Goal: Communication & Community: Share content

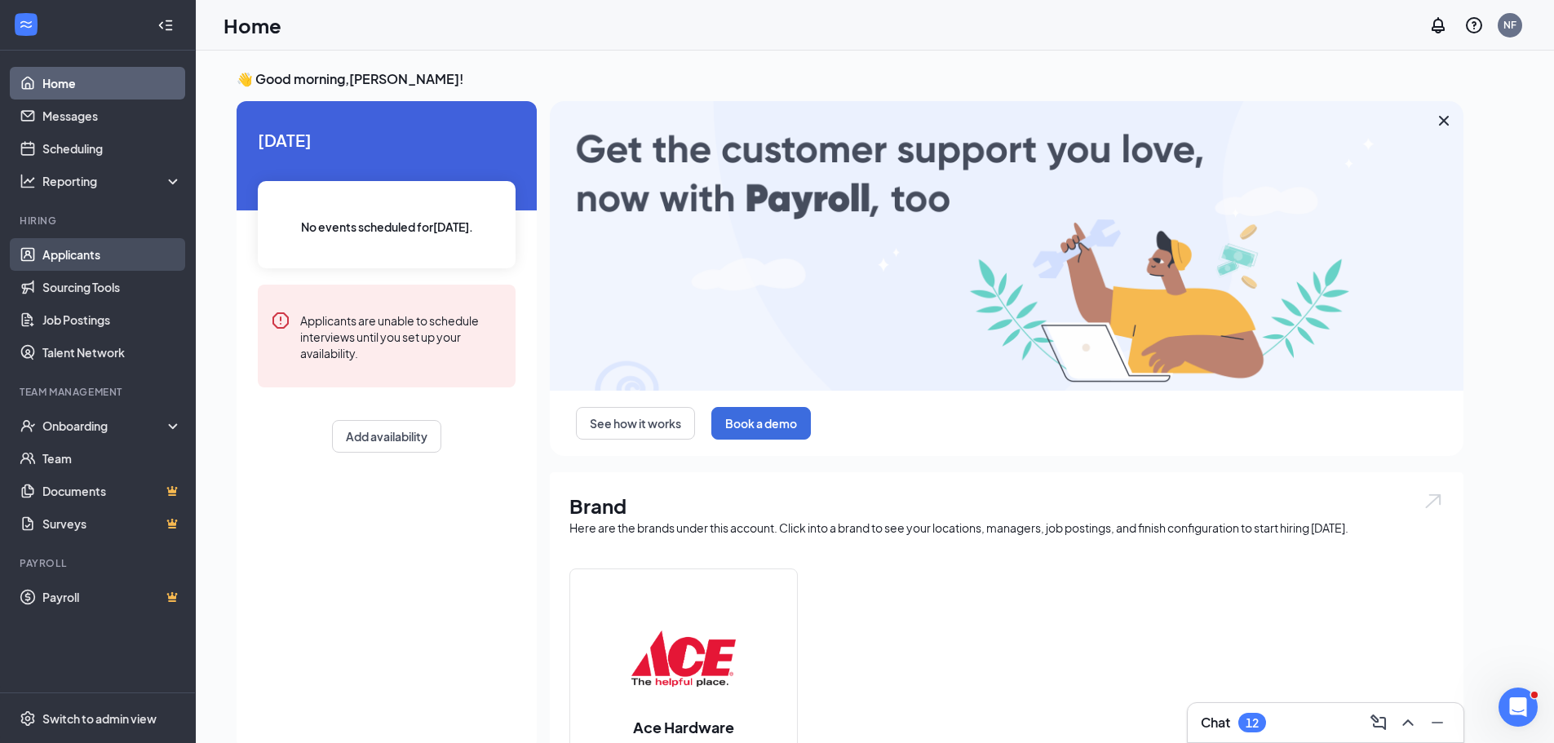
click at [82, 258] on link "Applicants" at bounding box center [112, 254] width 140 height 33
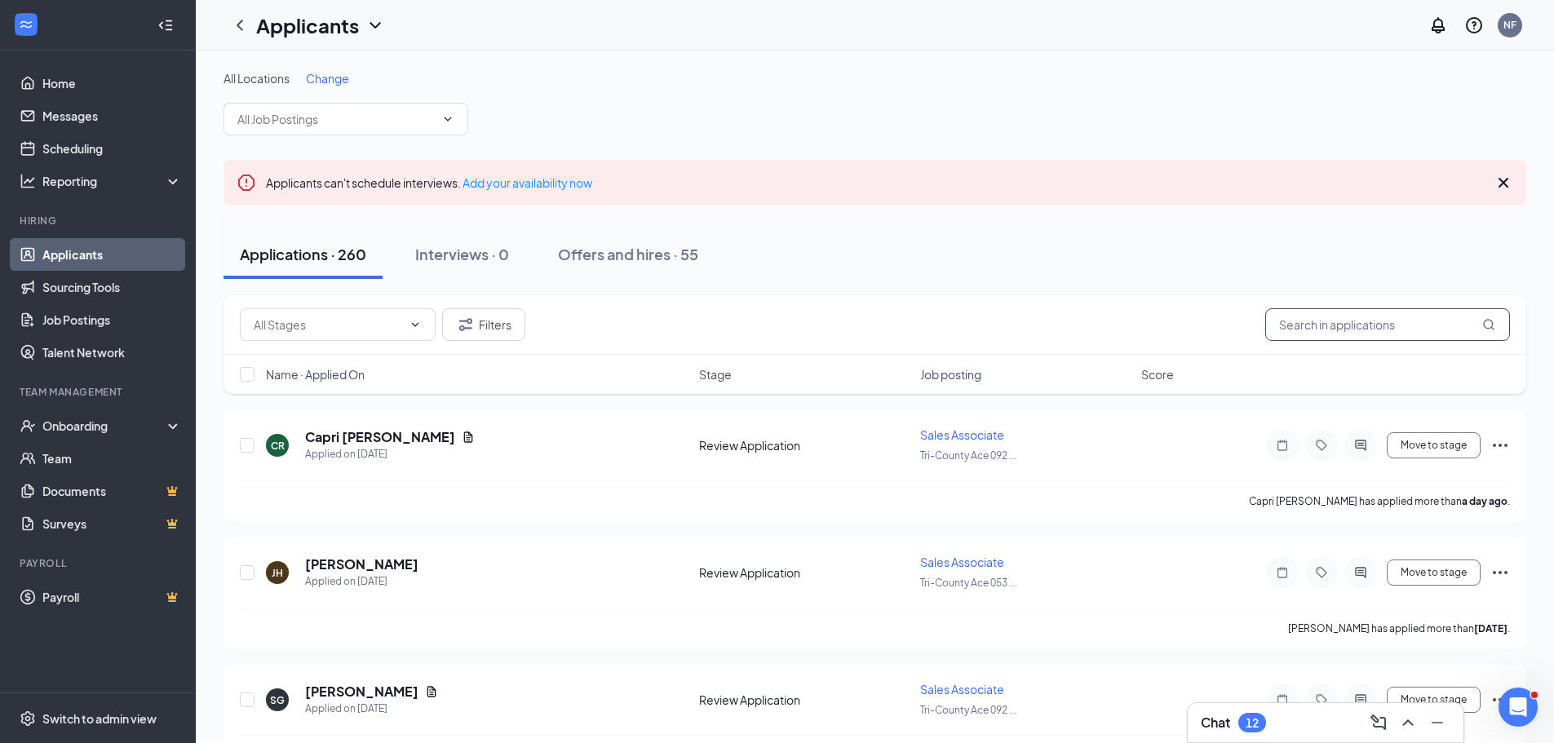
click at [1313, 321] on input "text" at bounding box center [1387, 324] width 245 height 33
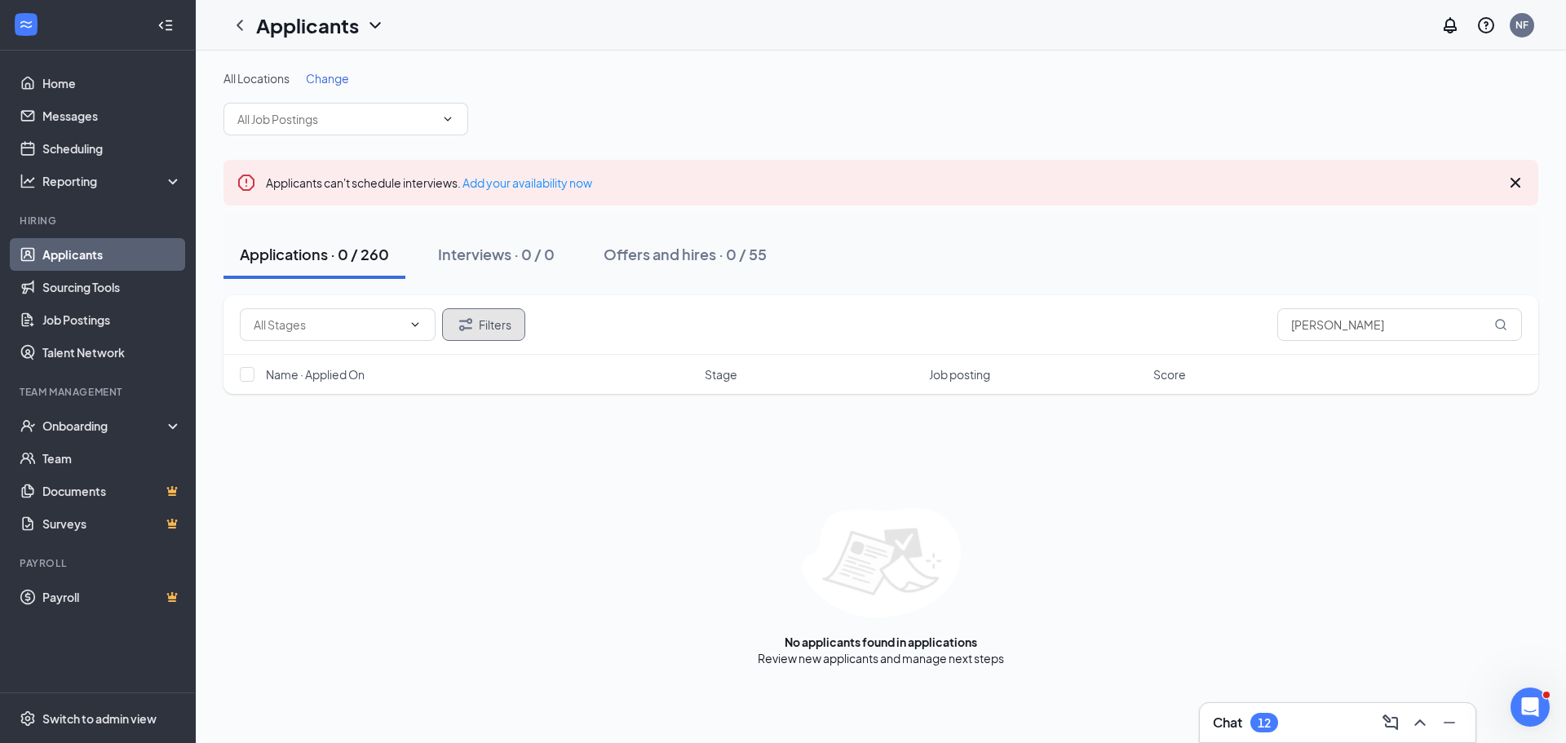
click at [498, 325] on button "Filters" at bounding box center [483, 324] width 83 height 33
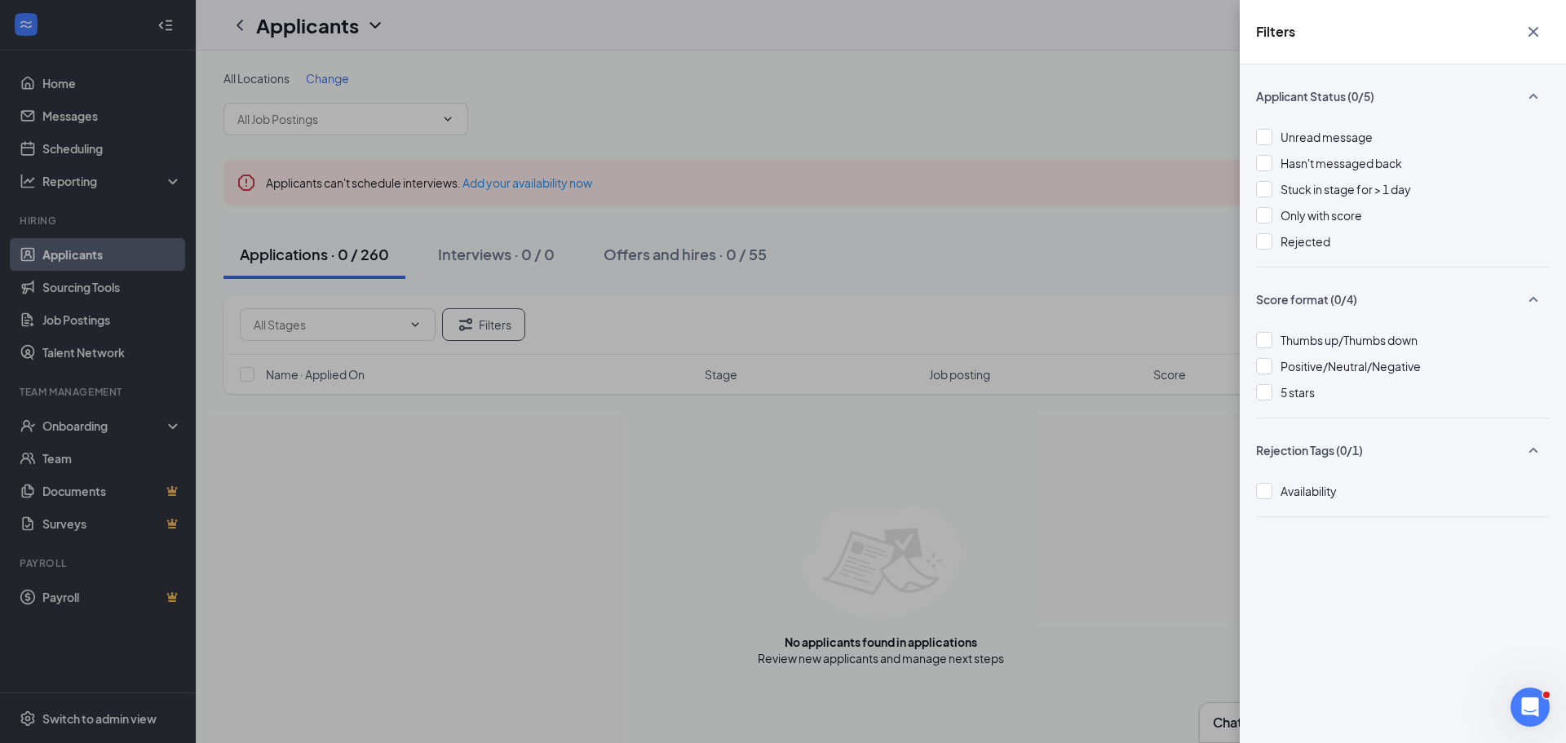
click at [1537, 38] on icon "Cross" at bounding box center [1534, 32] width 20 height 20
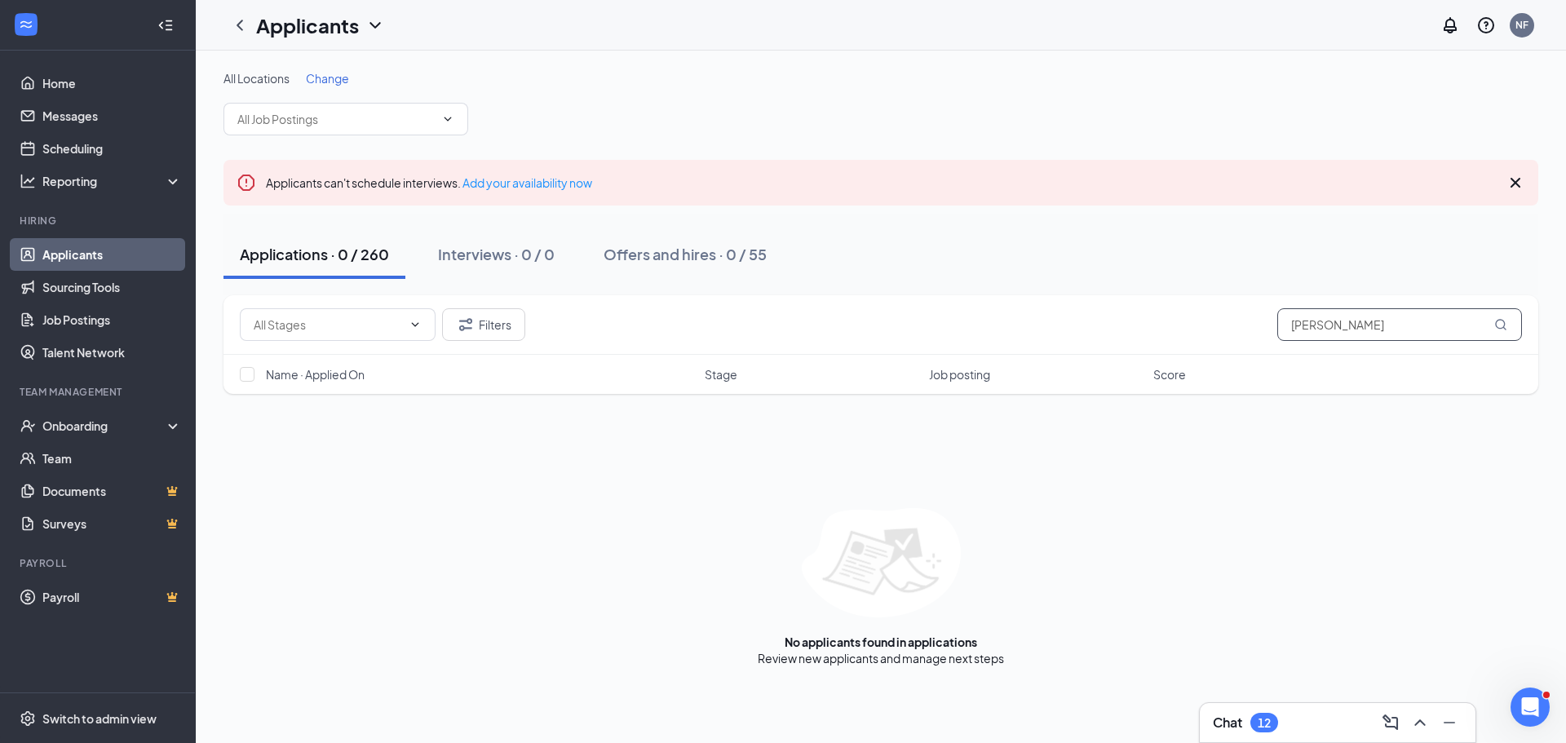
click at [1368, 329] on input "[PERSON_NAME]" at bounding box center [1400, 324] width 245 height 33
type input "b"
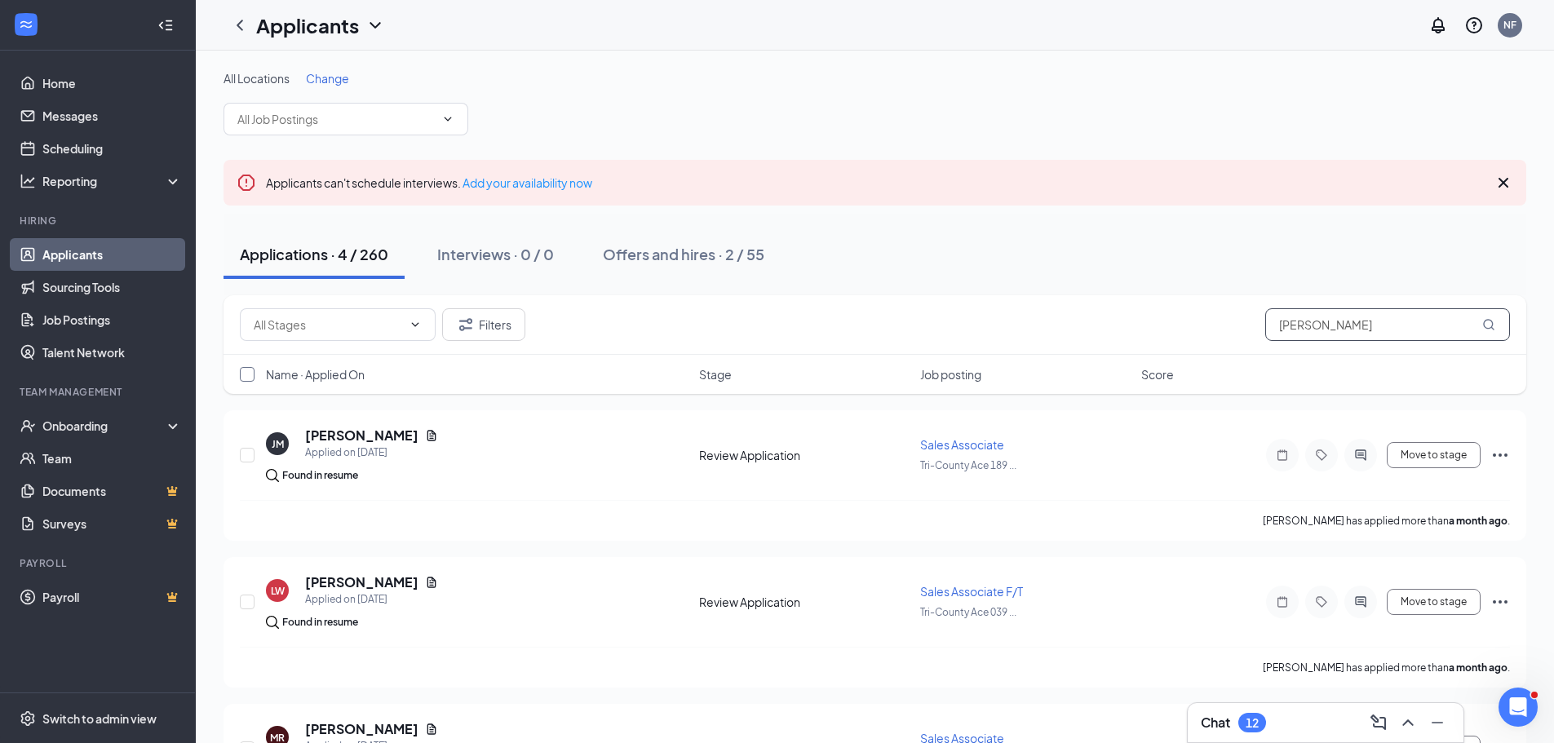
type input "[PERSON_NAME]"
click at [246, 372] on input "checkbox" at bounding box center [247, 374] width 15 height 15
checkbox input "true"
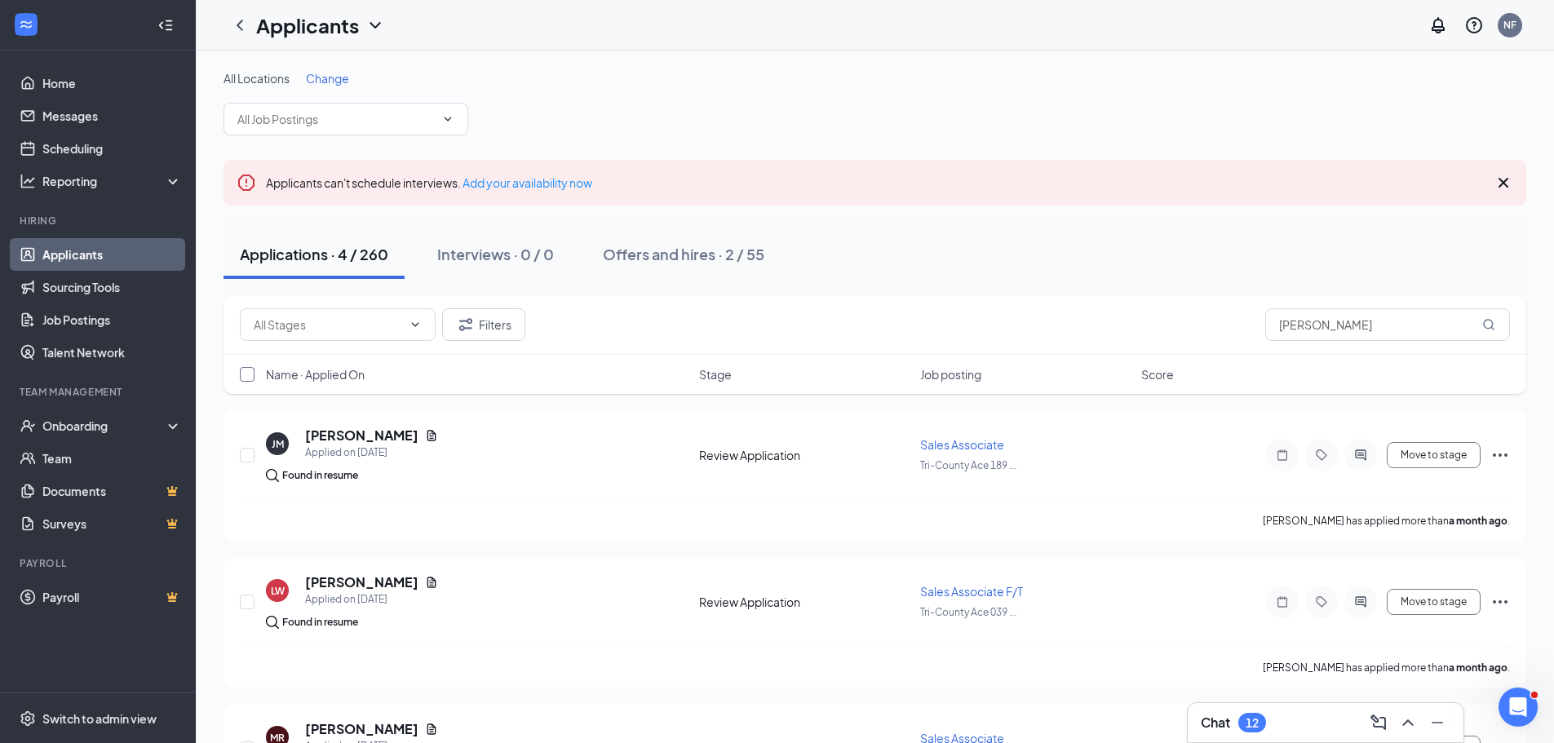
checkbox input "true"
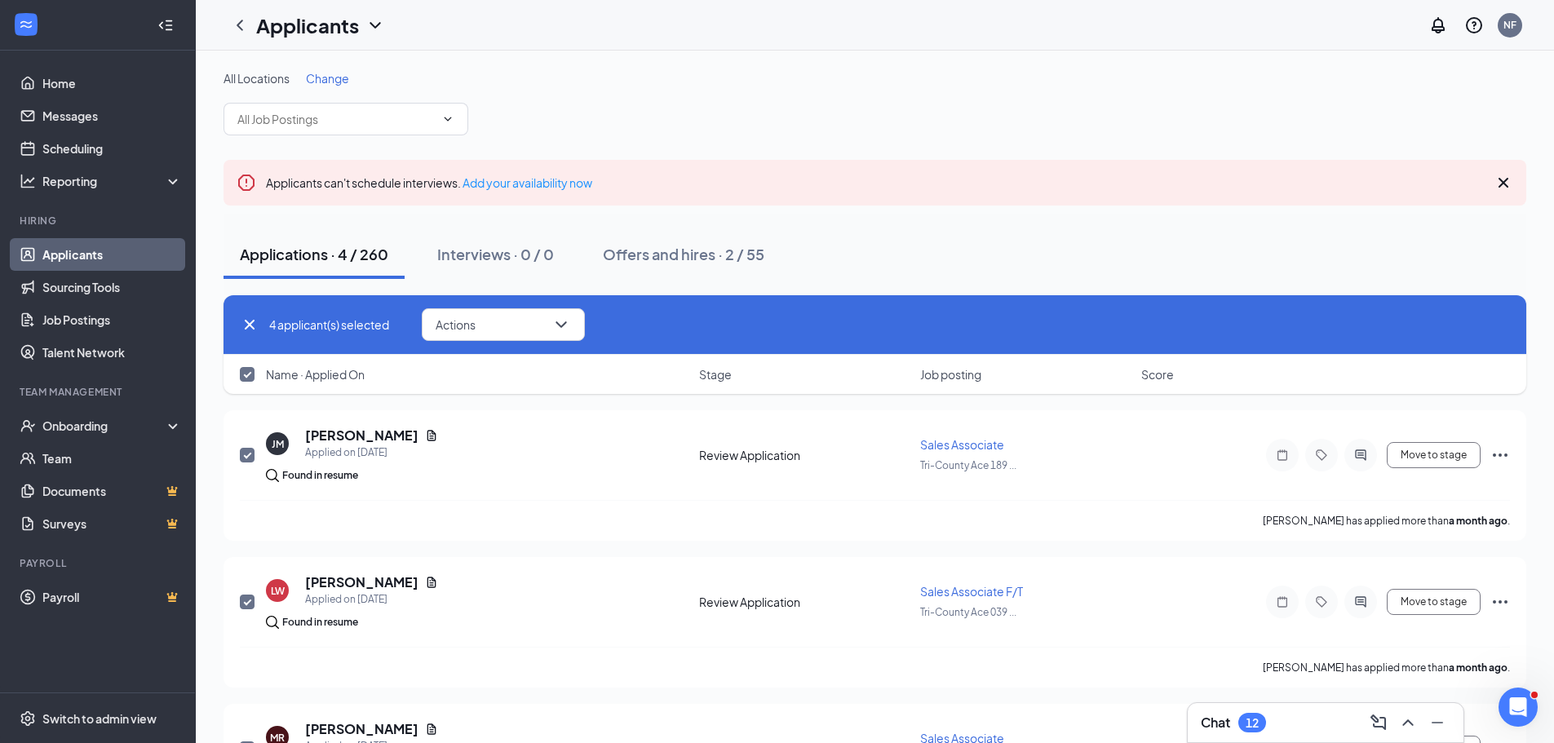
click at [253, 376] on input "checkbox" at bounding box center [247, 374] width 15 height 15
checkbox input "false"
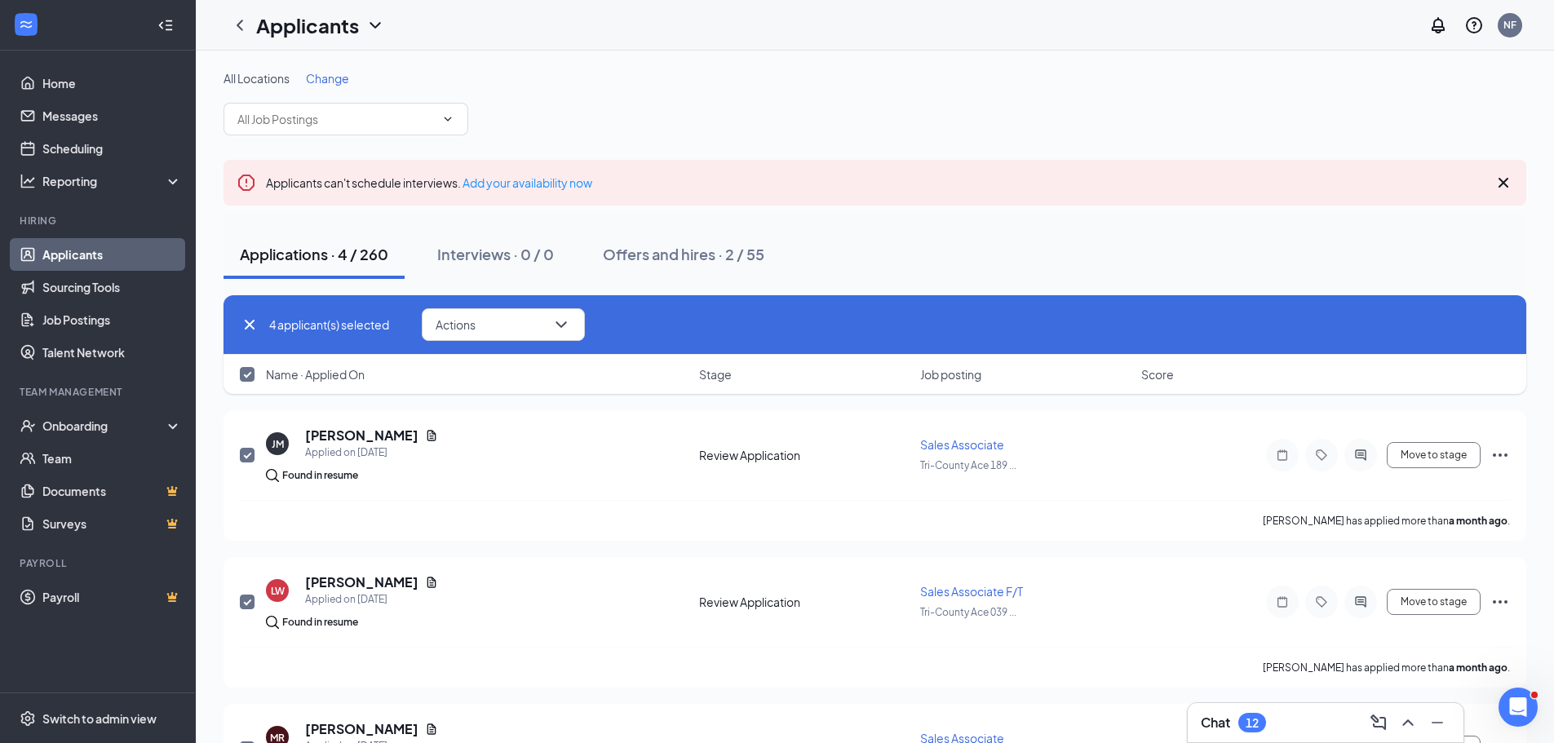
checkbox input "false"
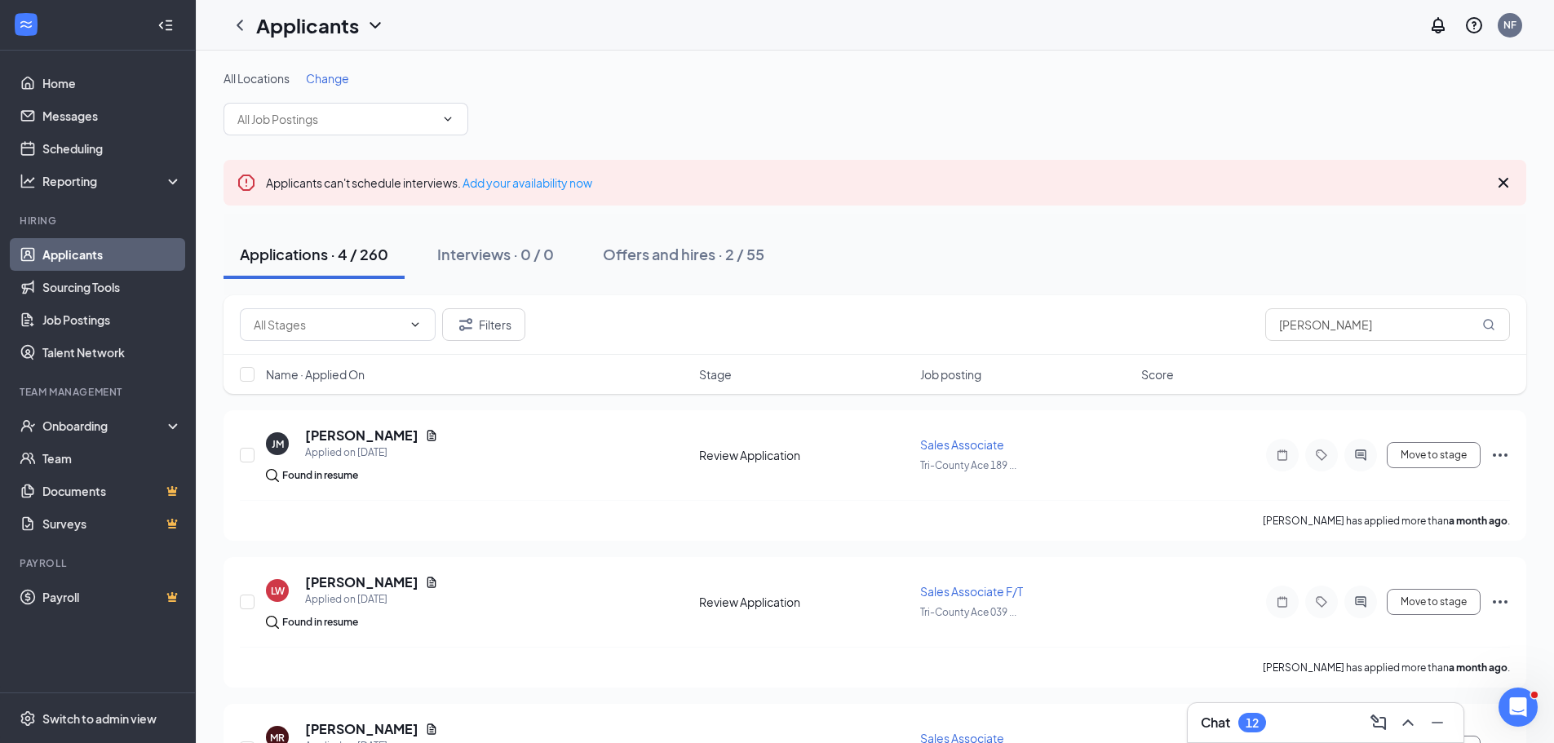
click at [1497, 184] on icon "Cross" at bounding box center [1504, 183] width 20 height 20
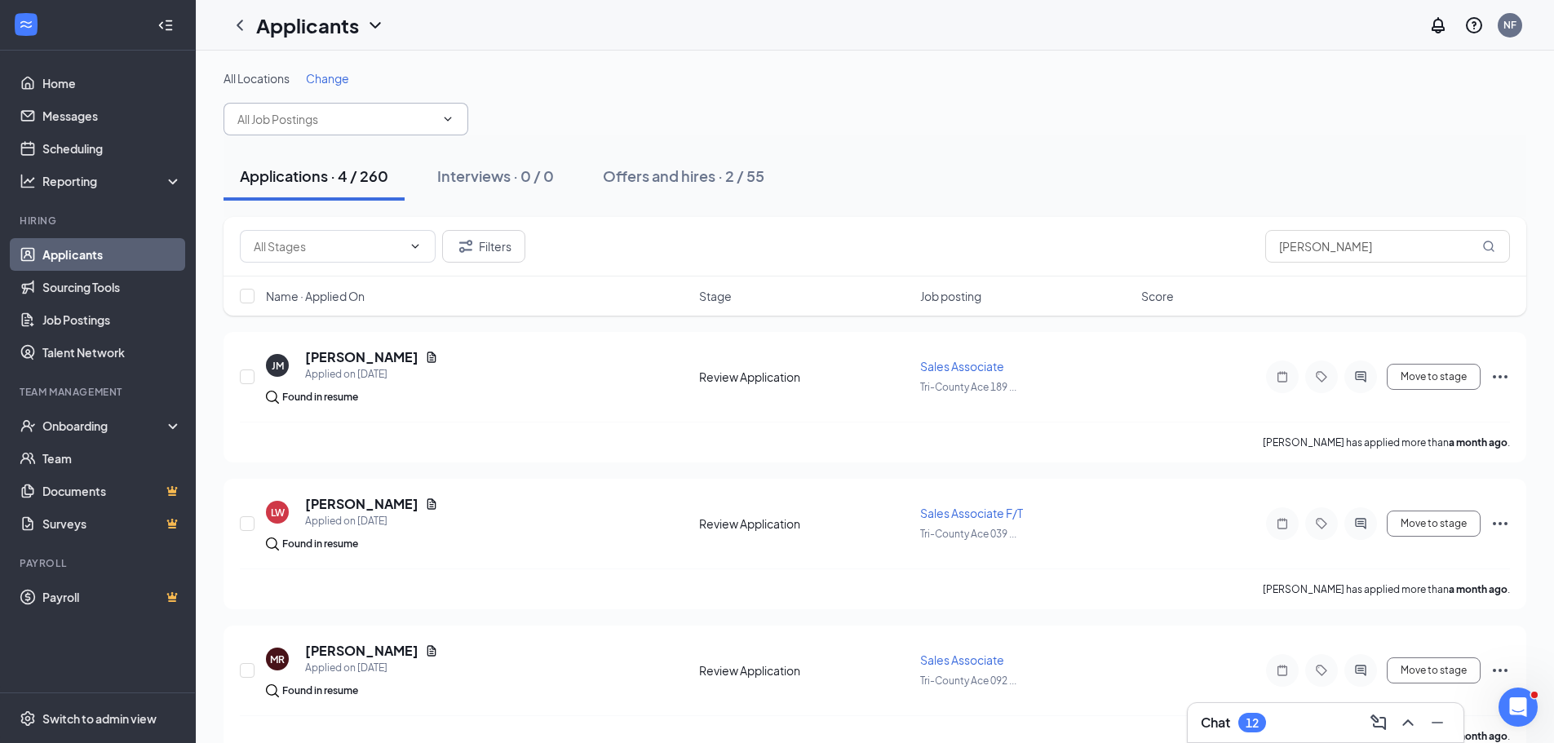
click at [448, 119] on icon "ChevronDown" at bounding box center [447, 119] width 13 height 13
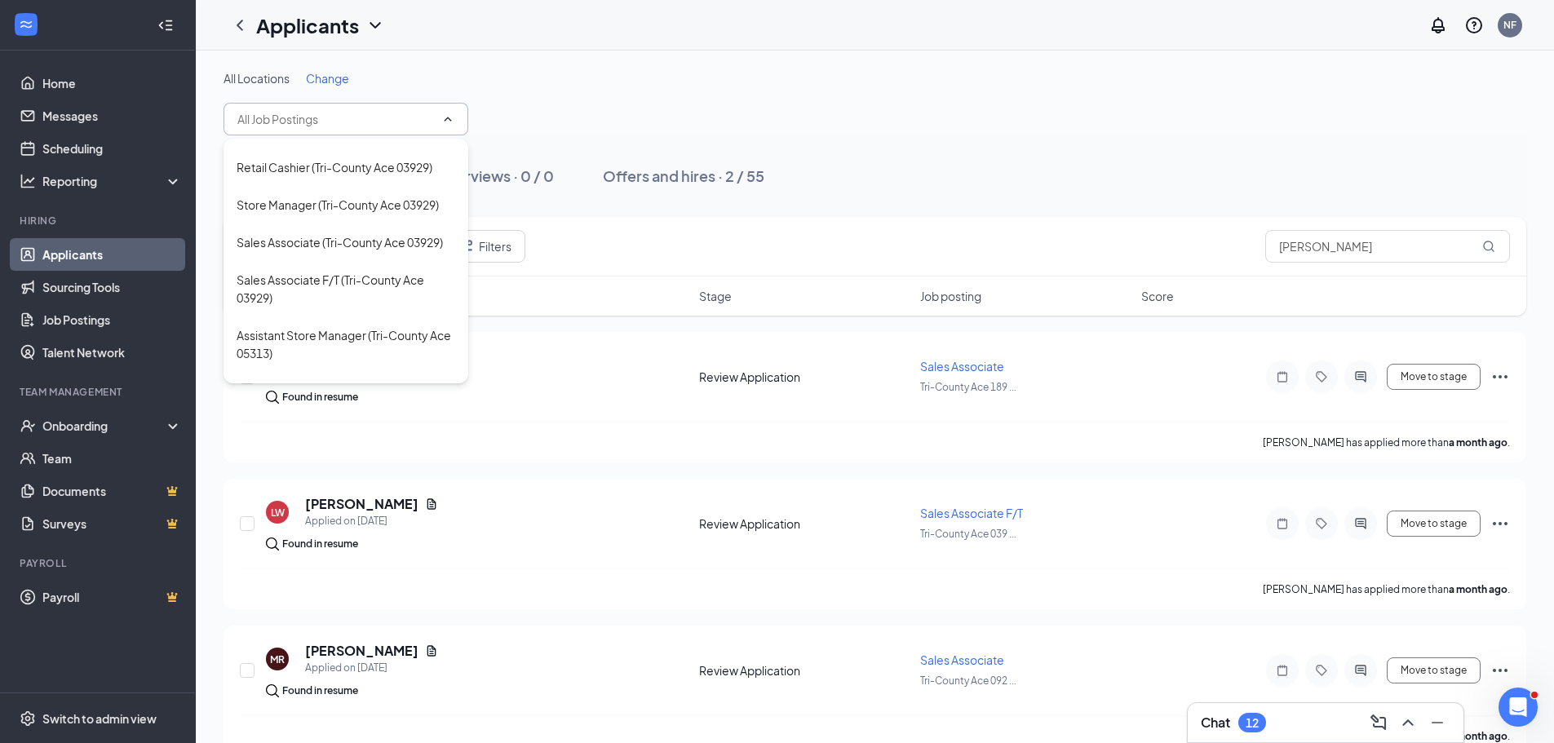
scroll to position [326, 0]
click at [392, 305] on div "Sales Associate F/T (Tri-County Ace 03929)" at bounding box center [346, 287] width 219 height 36
type input "Sales Associate F/T (Tri-County Ace 03929)"
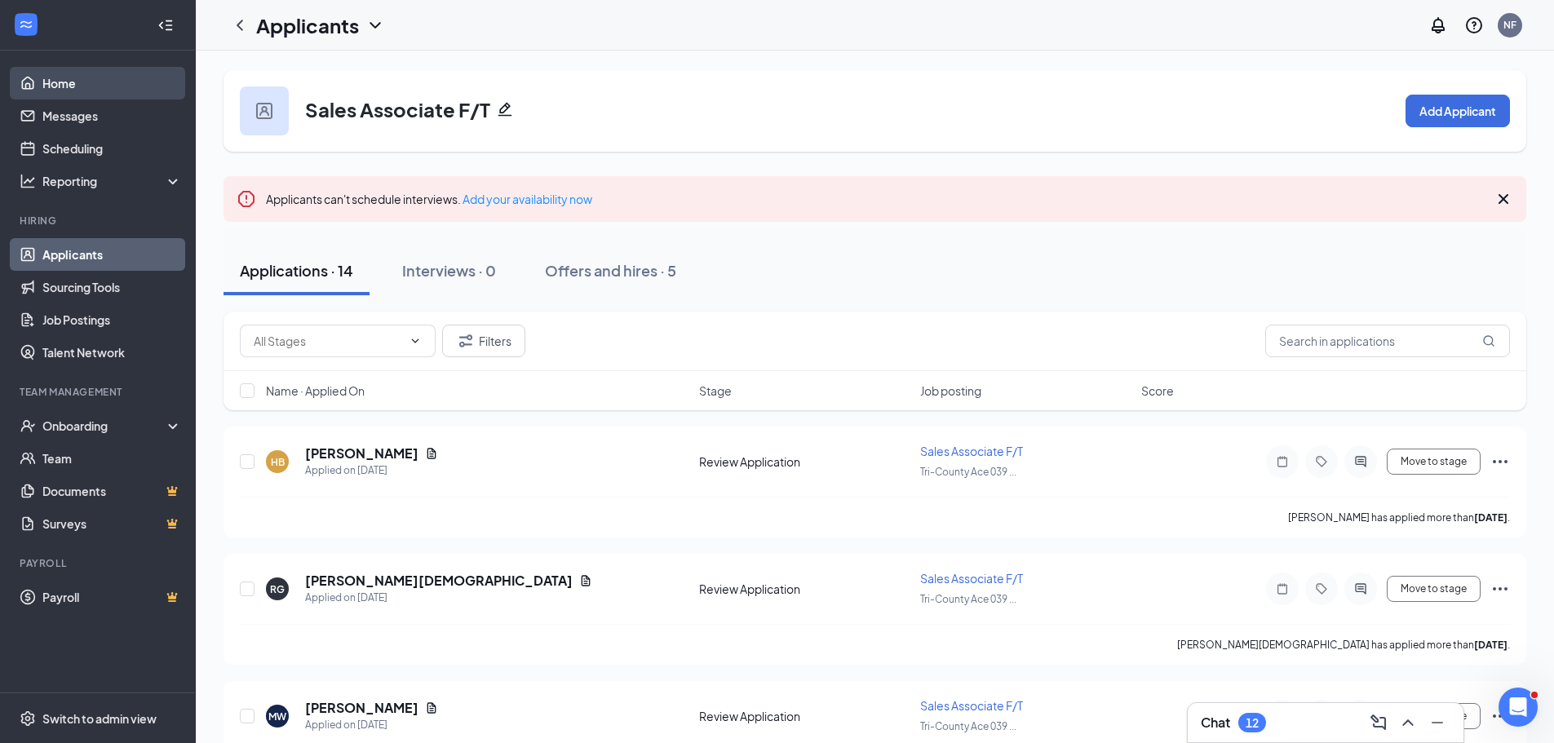
click at [69, 85] on link "Home" at bounding box center [112, 83] width 140 height 33
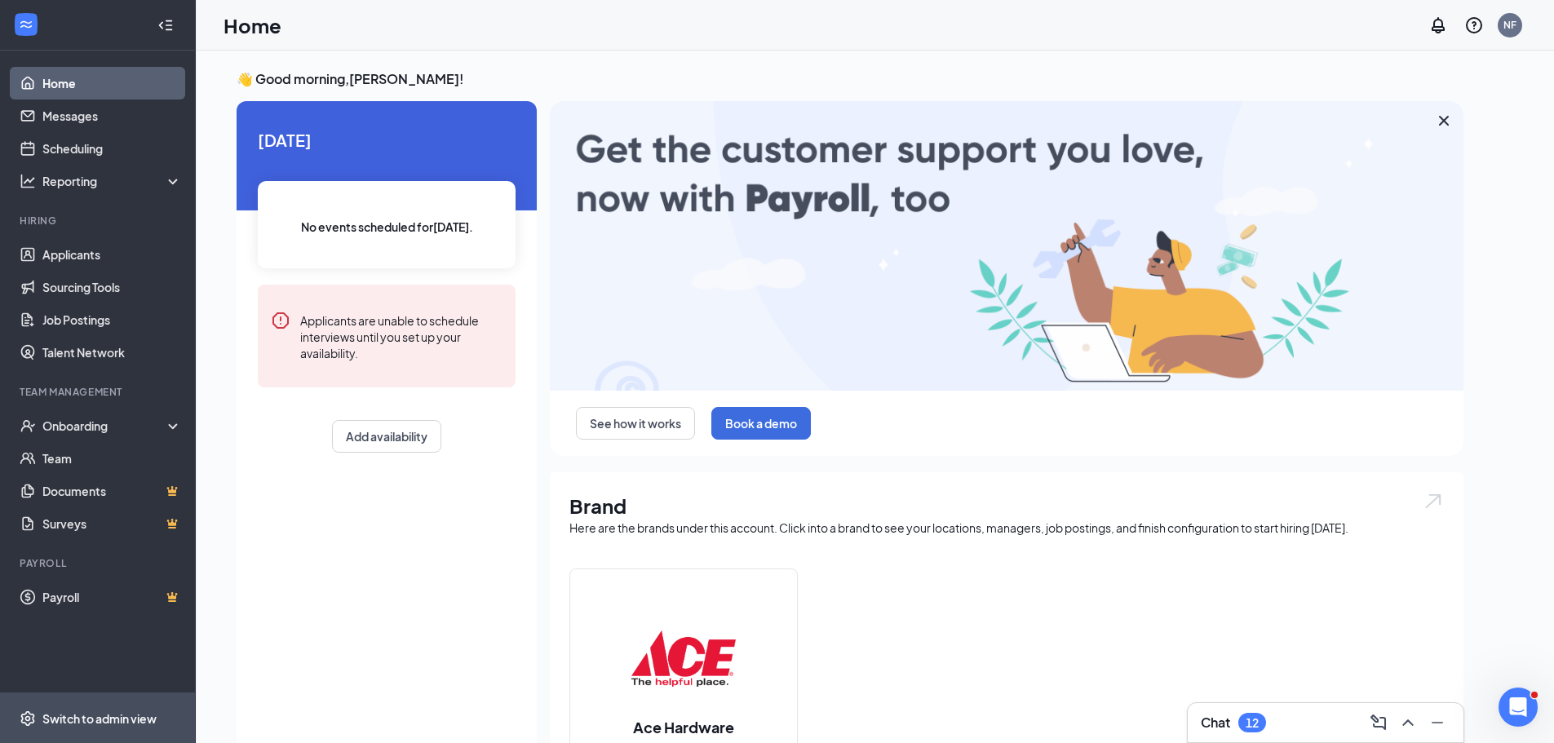
click at [126, 711] on div "Switch to admin view" at bounding box center [99, 719] width 114 height 16
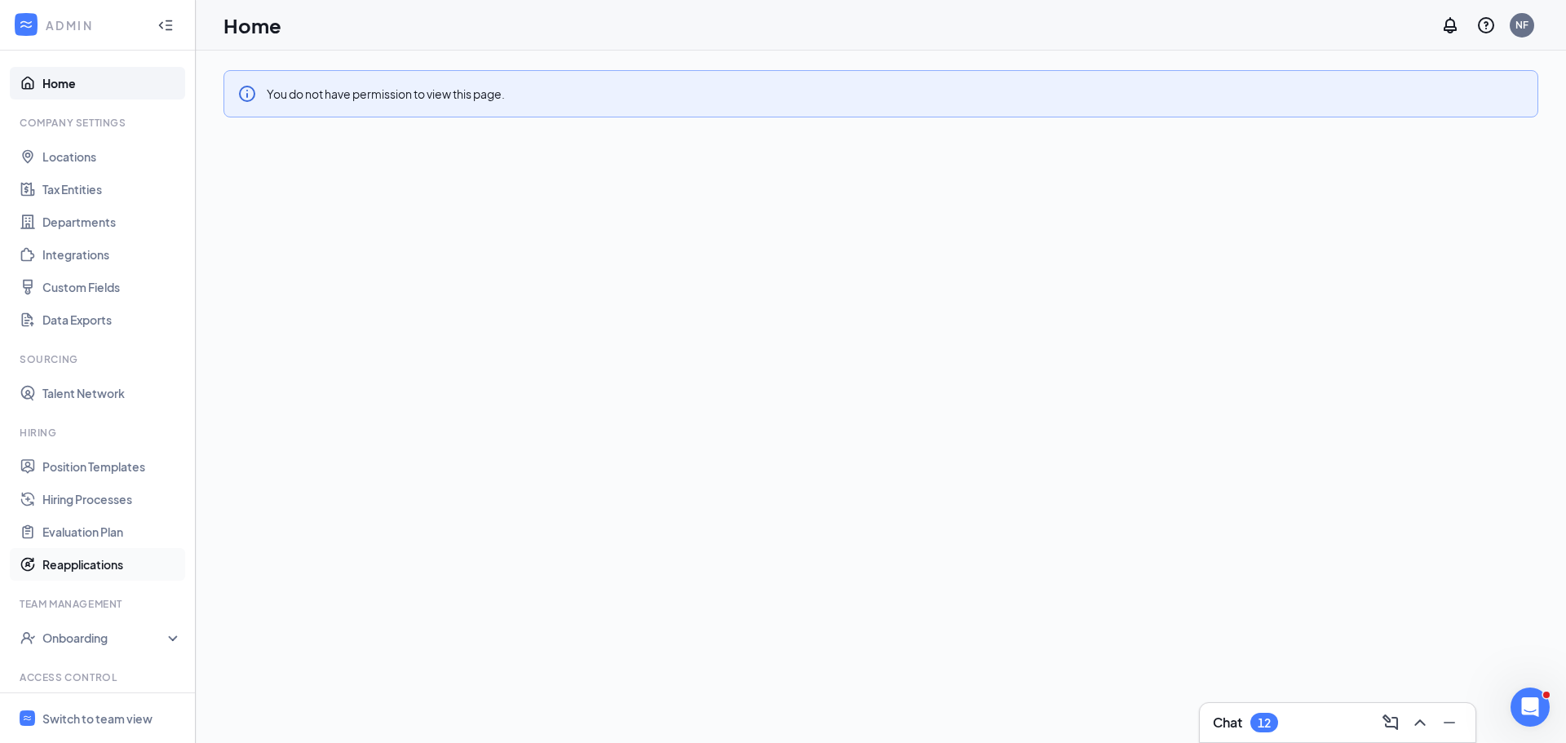
click at [116, 564] on link "Reapplications" at bounding box center [112, 564] width 140 height 33
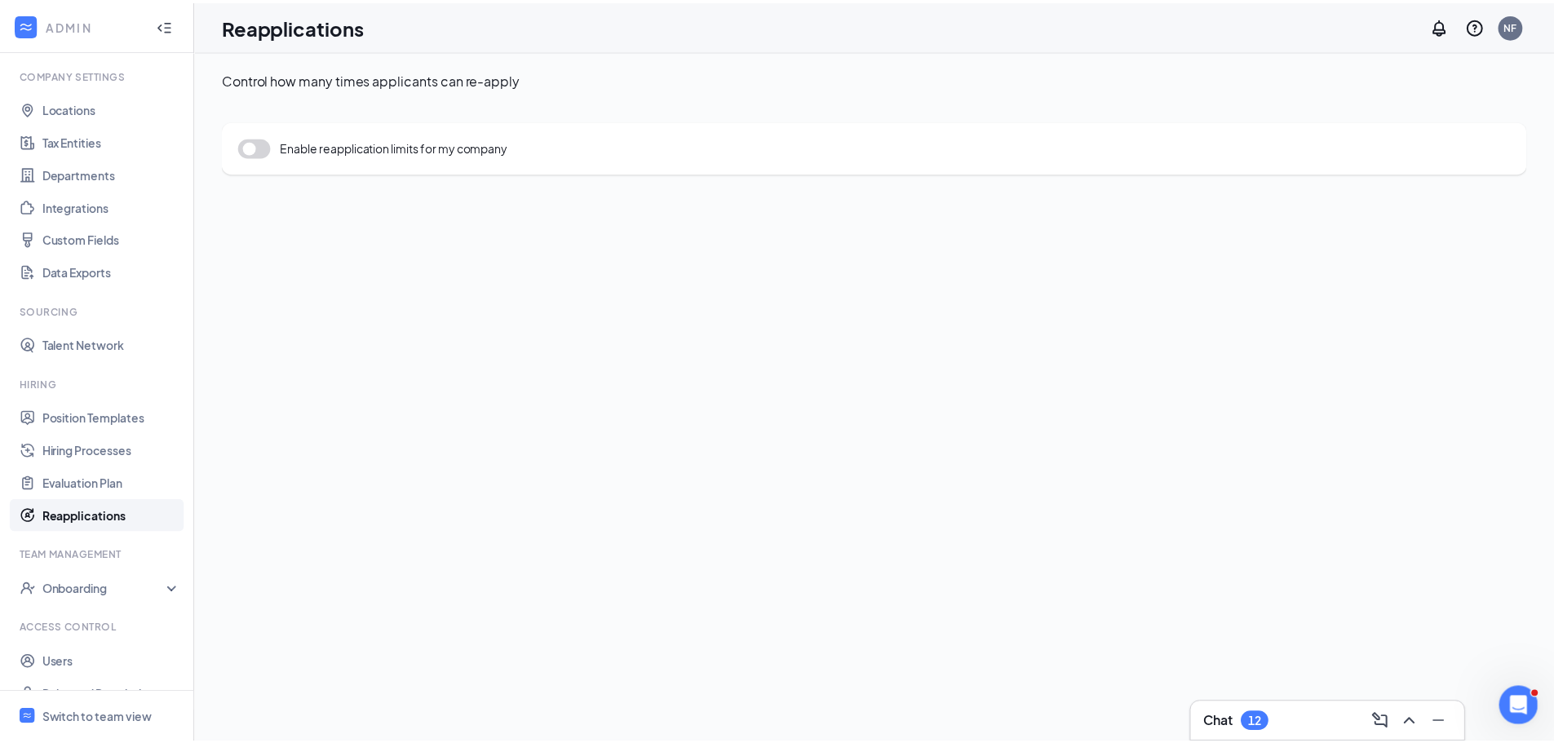
scroll to position [74, 0]
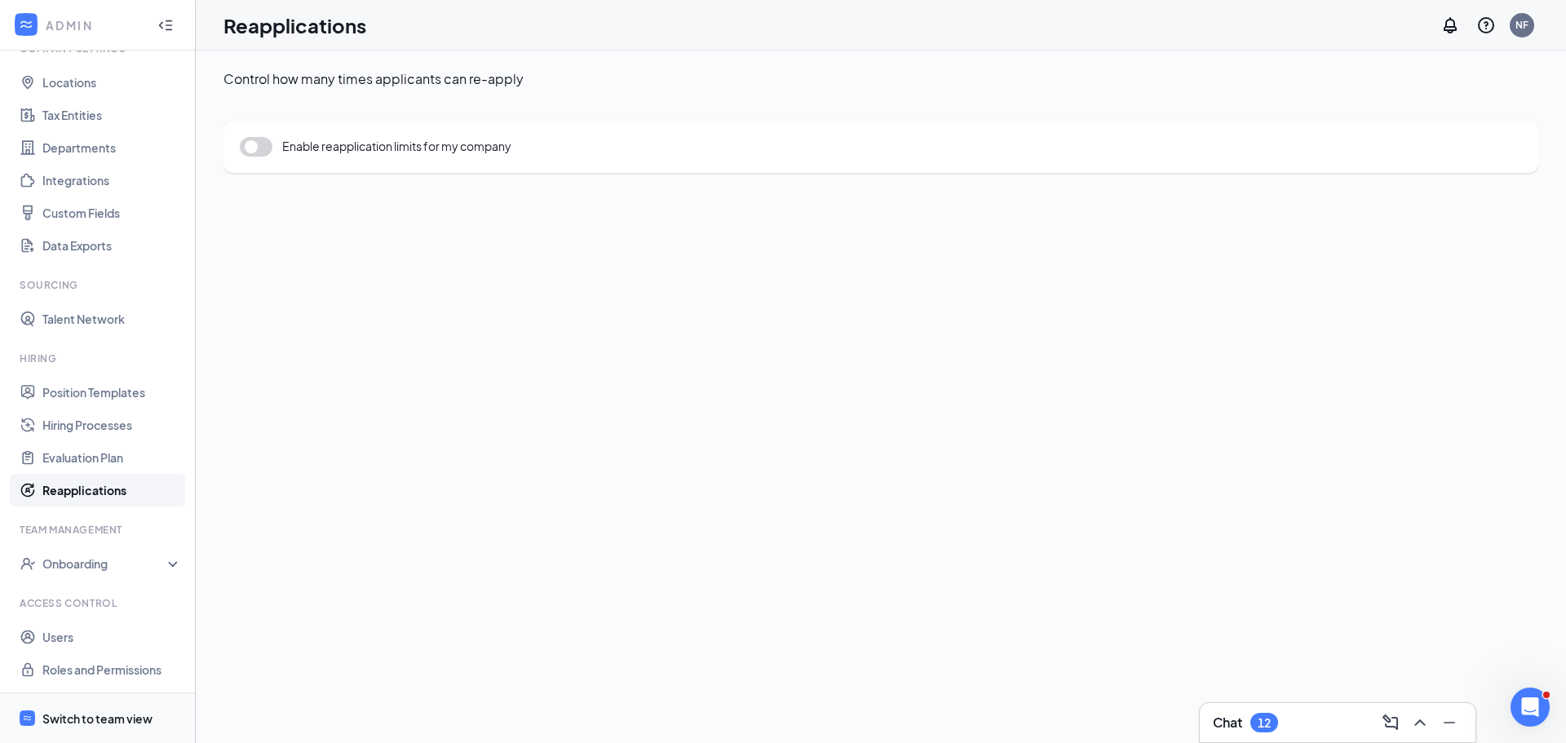
click at [136, 719] on div "Switch to team view" at bounding box center [97, 719] width 110 height 16
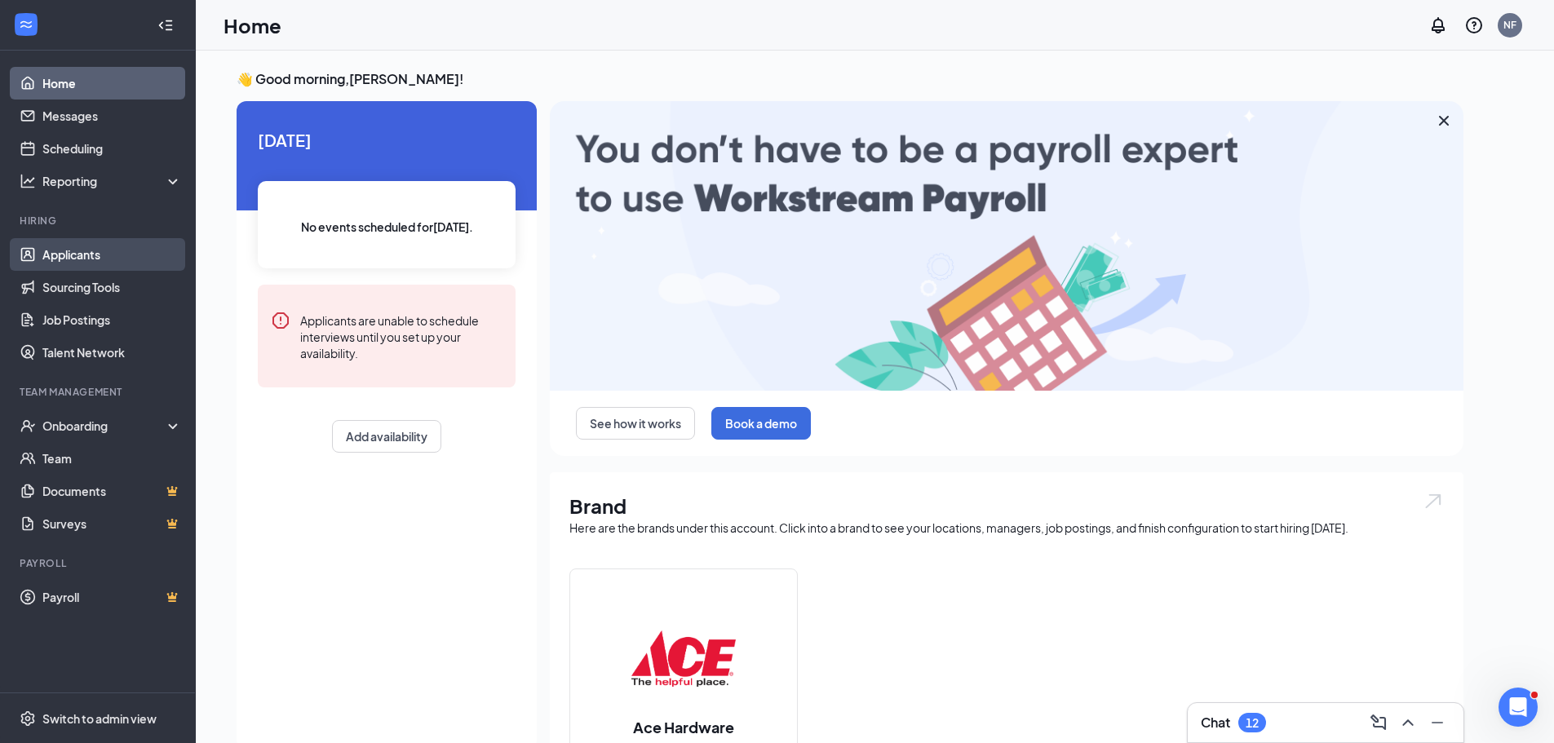
click at [107, 250] on link "Applicants" at bounding box center [112, 254] width 140 height 33
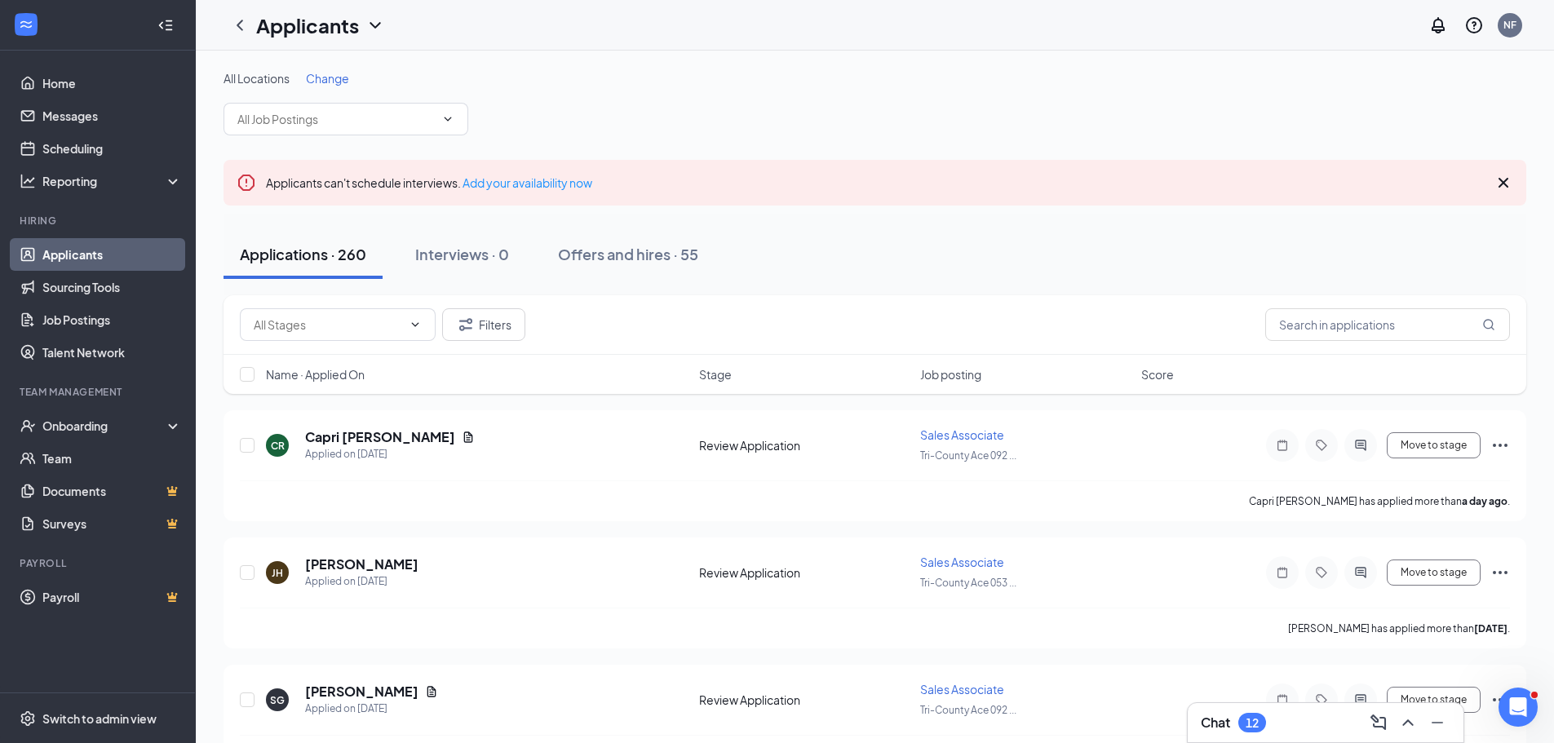
click at [373, 22] on icon "ChevronDown" at bounding box center [376, 26] width 20 height 20
click at [357, 107] on link "Archived applicants" at bounding box center [354, 107] width 176 height 16
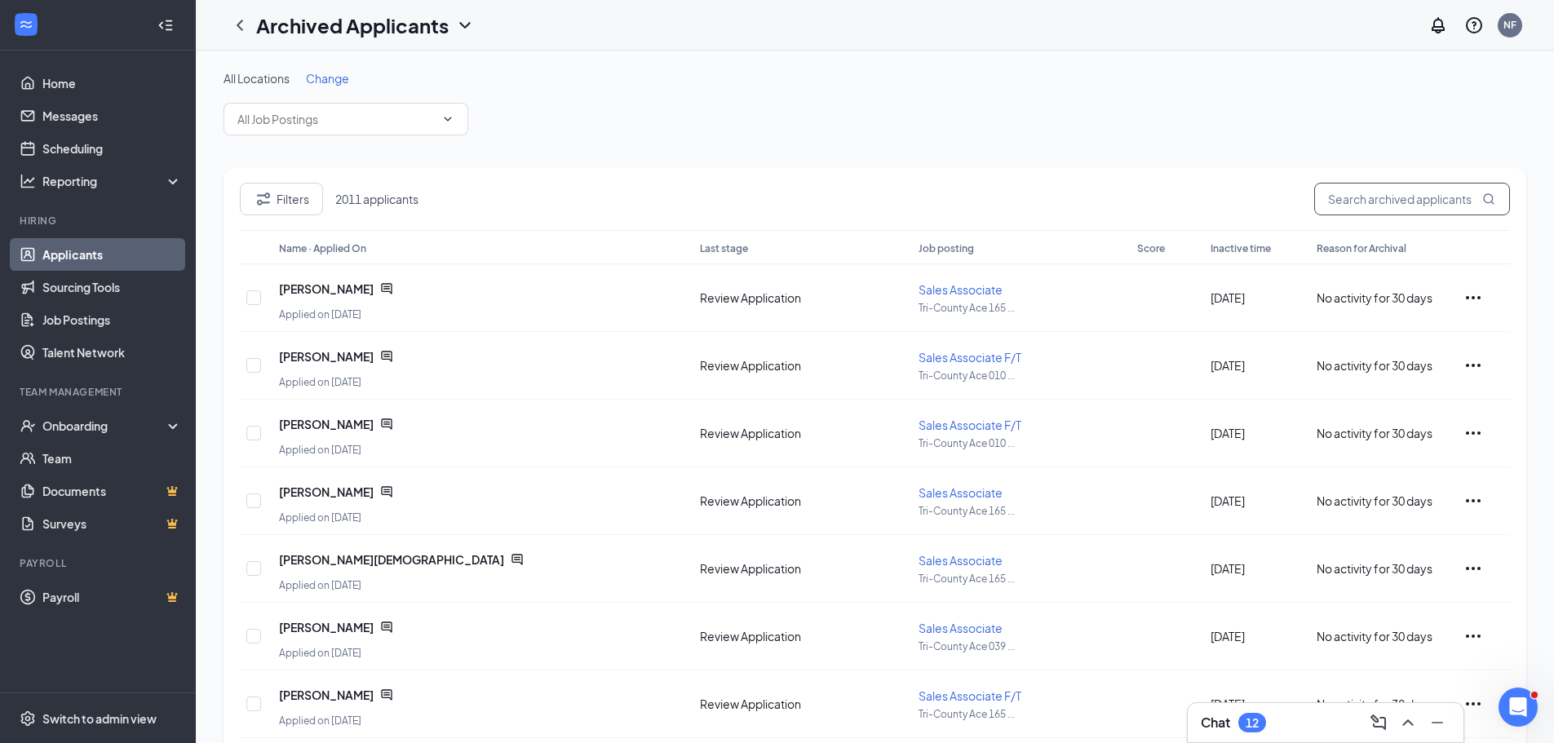
click at [1379, 202] on input "text" at bounding box center [1412, 199] width 196 height 33
type input "[PERSON_NAME]"
click at [1470, 361] on icon "Ellipses" at bounding box center [1474, 366] width 20 height 20
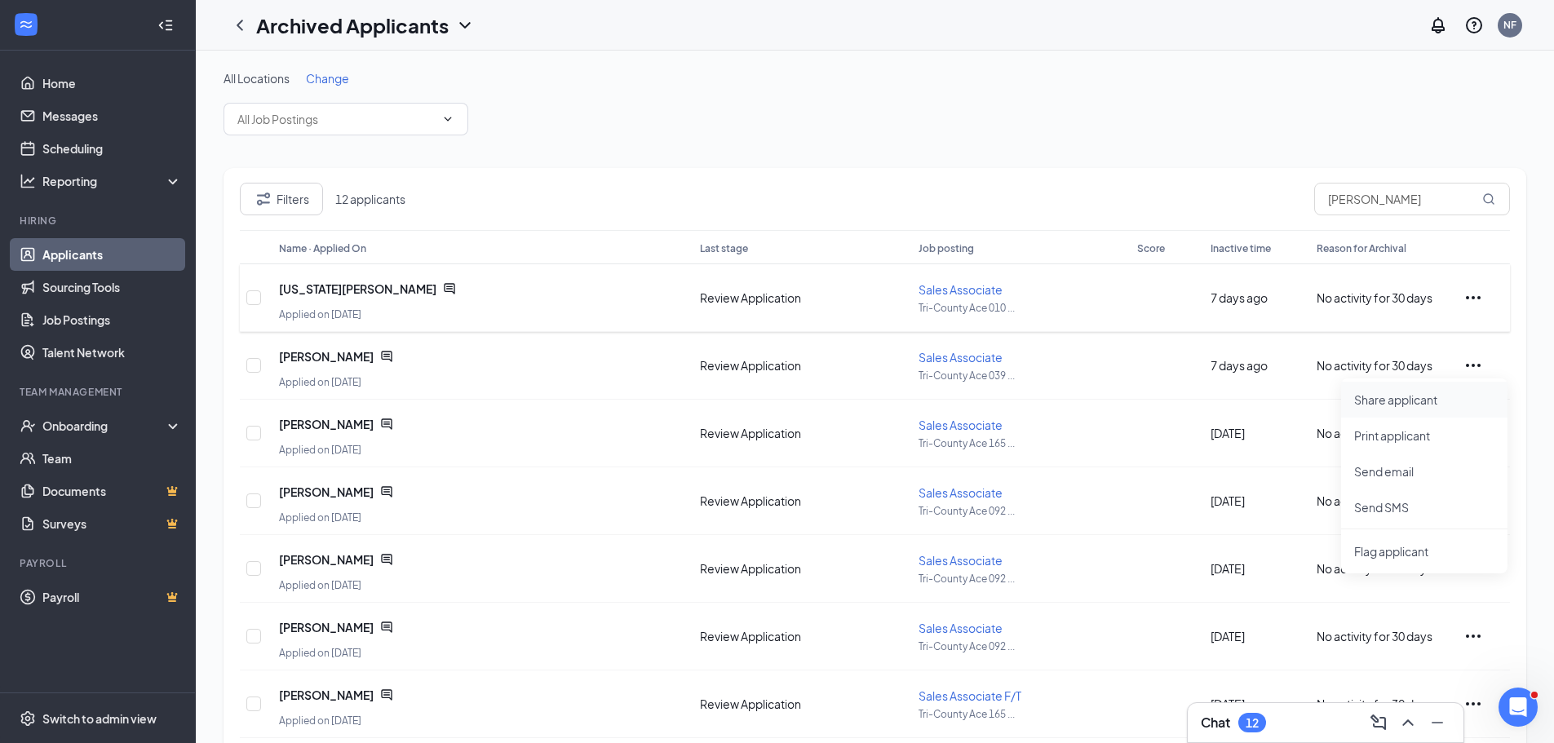
click at [1401, 397] on p "Share applicant" at bounding box center [1424, 400] width 140 height 16
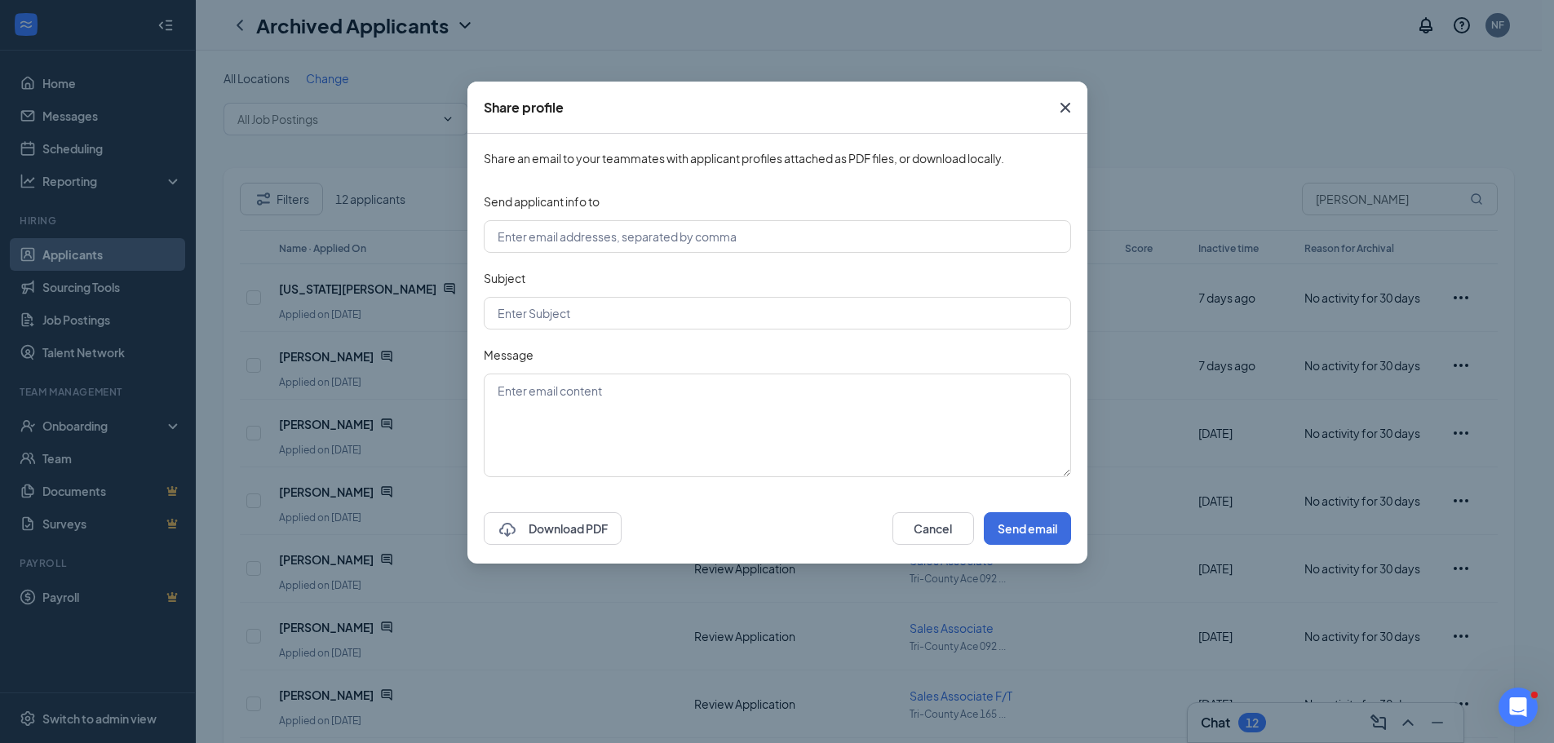
click at [1063, 109] on icon "Cross" at bounding box center [1066, 108] width 20 height 20
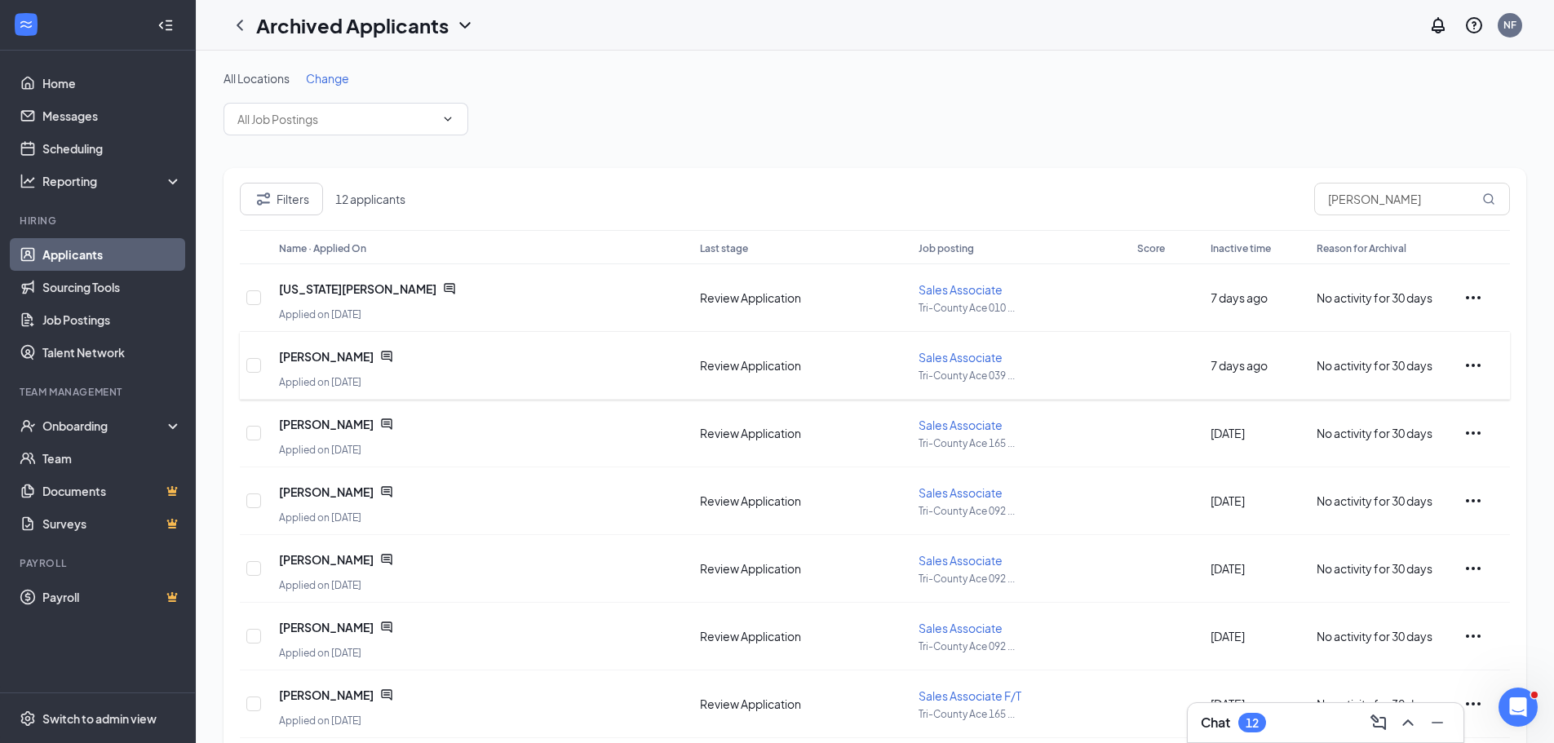
click at [1473, 365] on icon "Ellipses" at bounding box center [1473, 365] width 15 height 3
click at [1407, 400] on p "Share applicant" at bounding box center [1424, 400] width 140 height 16
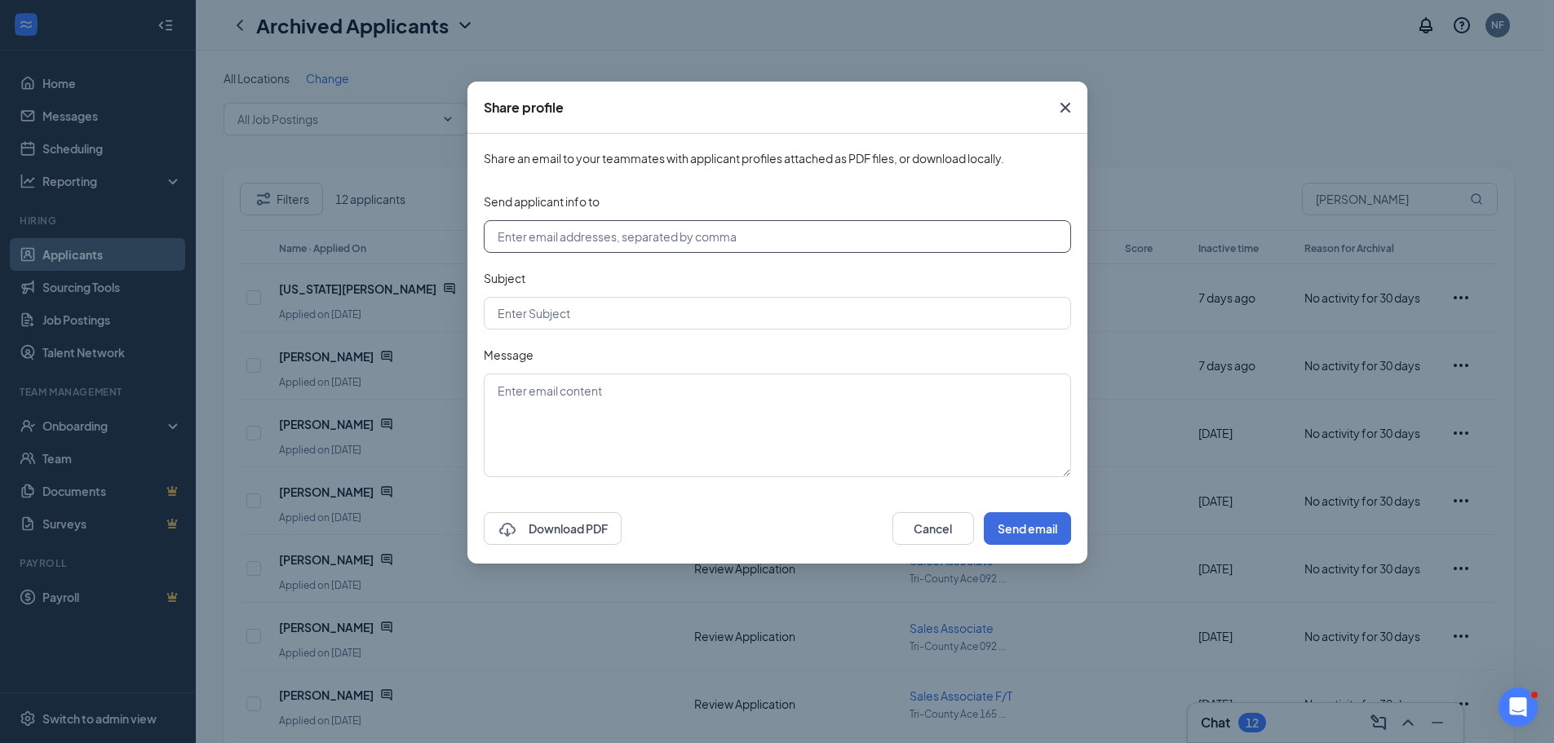
click at [545, 233] on input "text" at bounding box center [777, 236] width 587 height 33
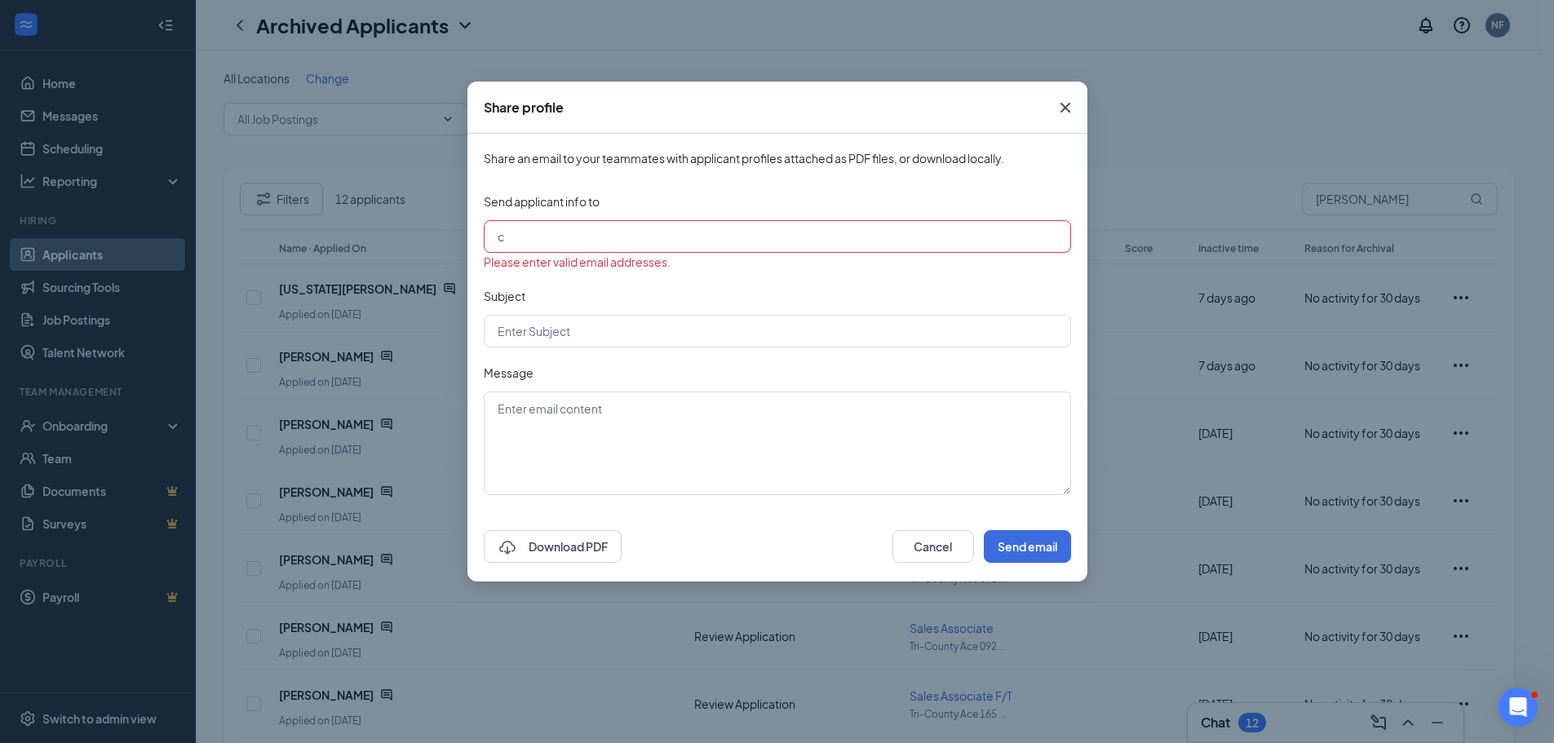
type input "[EMAIL_ADDRESS][DOMAIN_NAME]"
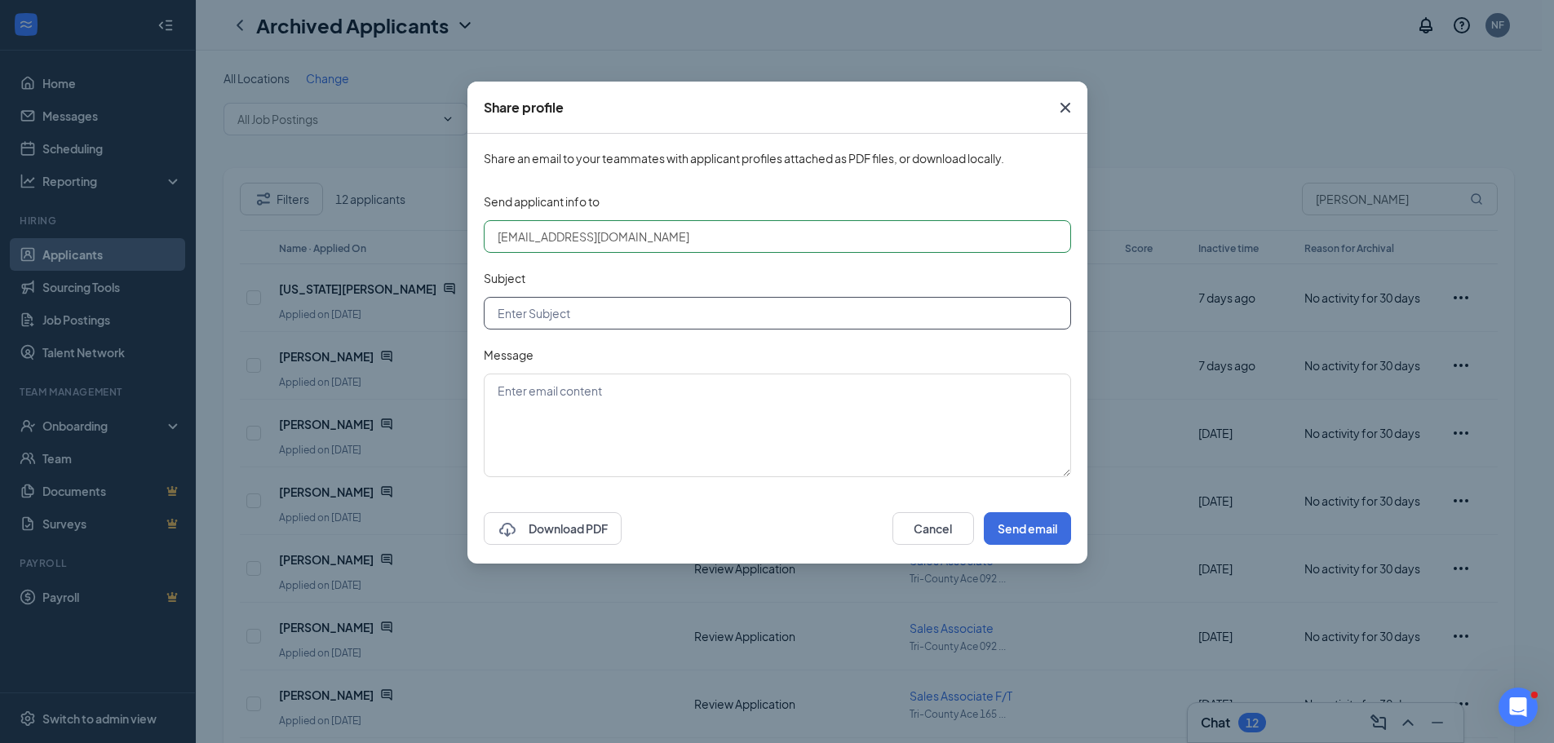
click at [503, 317] on input "text" at bounding box center [777, 313] width 587 height 33
type input "[PERSON_NAME]"
click at [501, 394] on textarea at bounding box center [777, 426] width 587 height 104
type textarea "[PERSON_NAME]"
click at [1017, 531] on button "Send email" at bounding box center [1027, 528] width 87 height 33
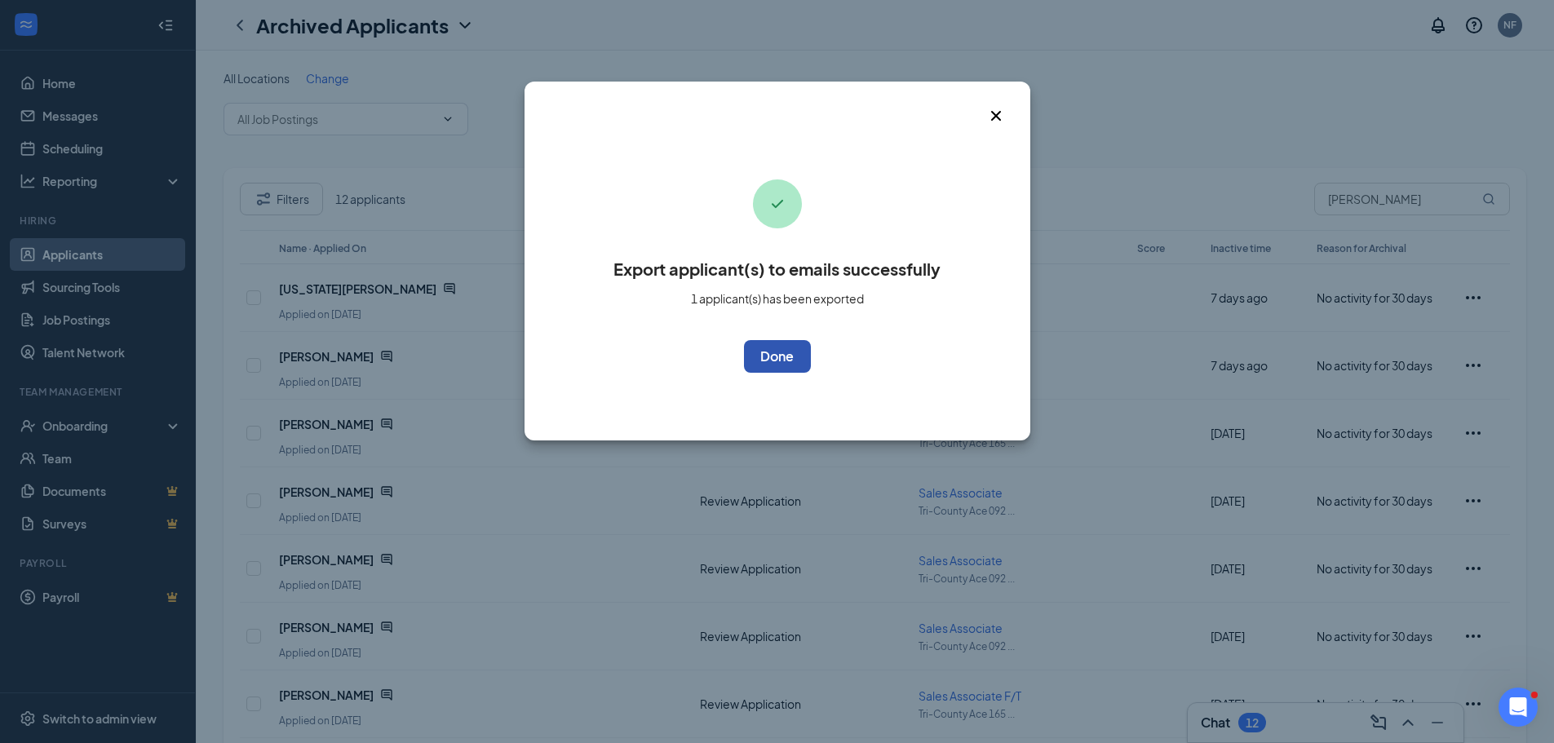
click at [793, 358] on button "OK" at bounding box center [777, 356] width 67 height 33
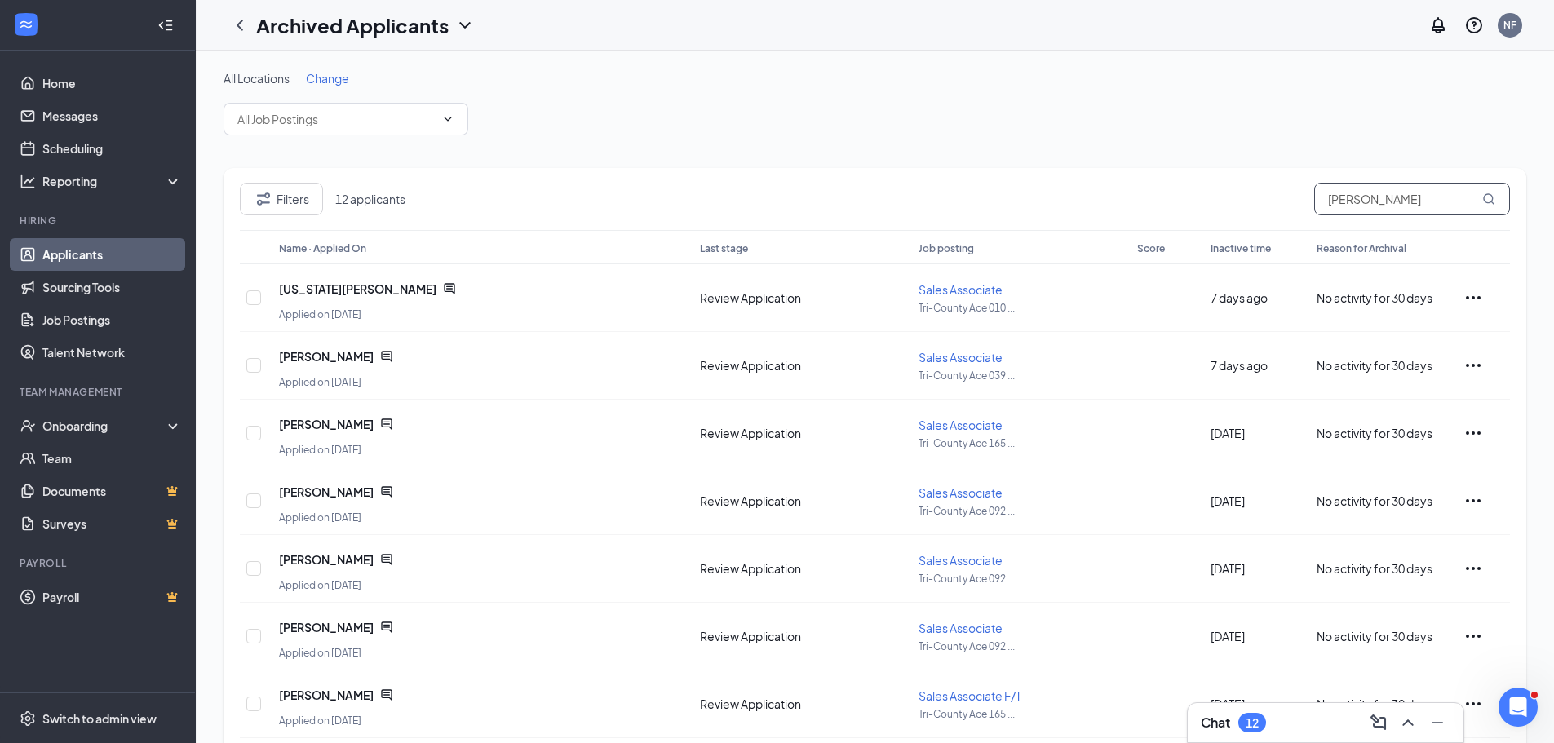
click at [1385, 200] on input "[PERSON_NAME]" at bounding box center [1412, 199] width 196 height 33
type input "b"
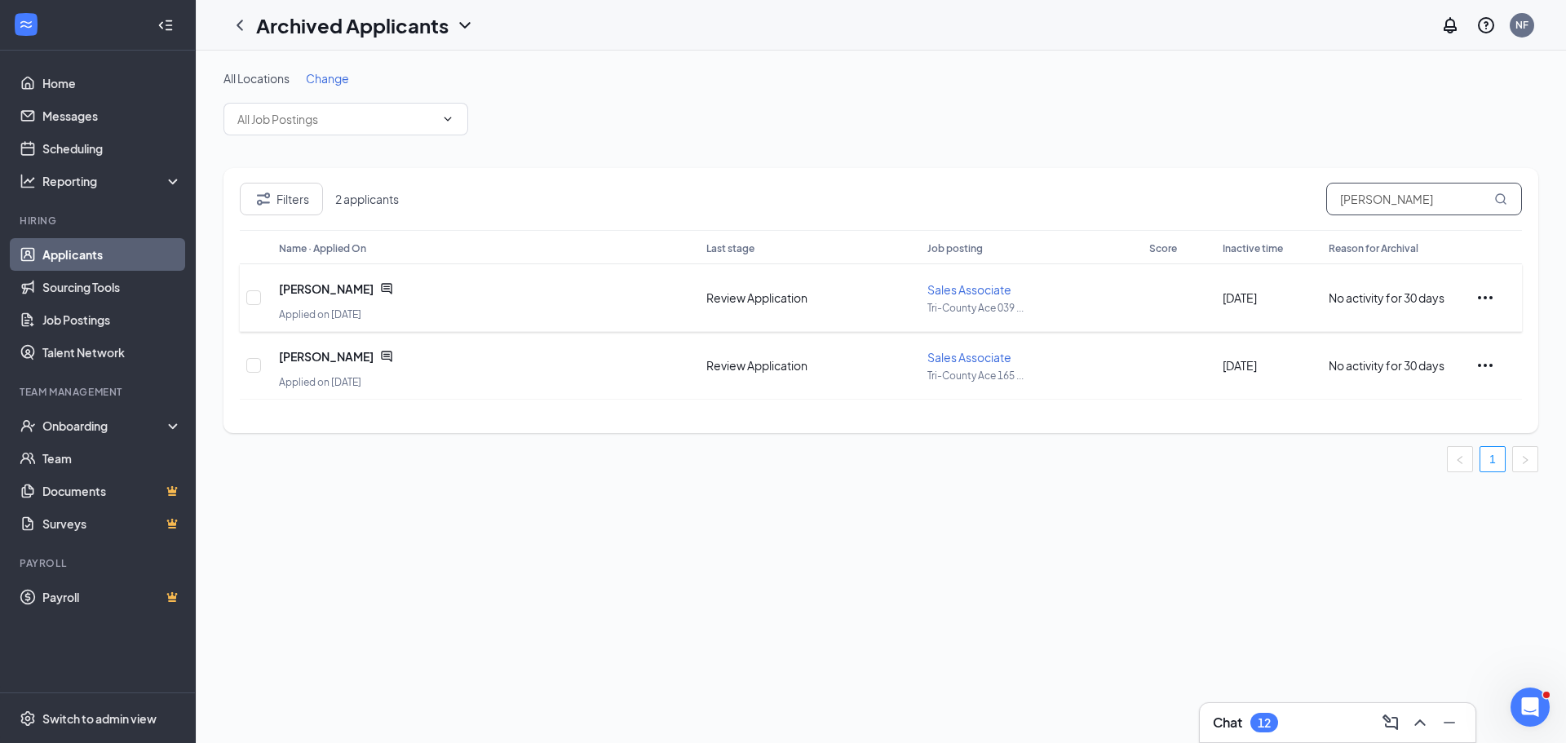
type input "[PERSON_NAME]"
click at [1484, 296] on icon "Ellipses" at bounding box center [1486, 298] width 20 height 20
click at [1434, 334] on p "Share applicant" at bounding box center [1437, 332] width 140 height 16
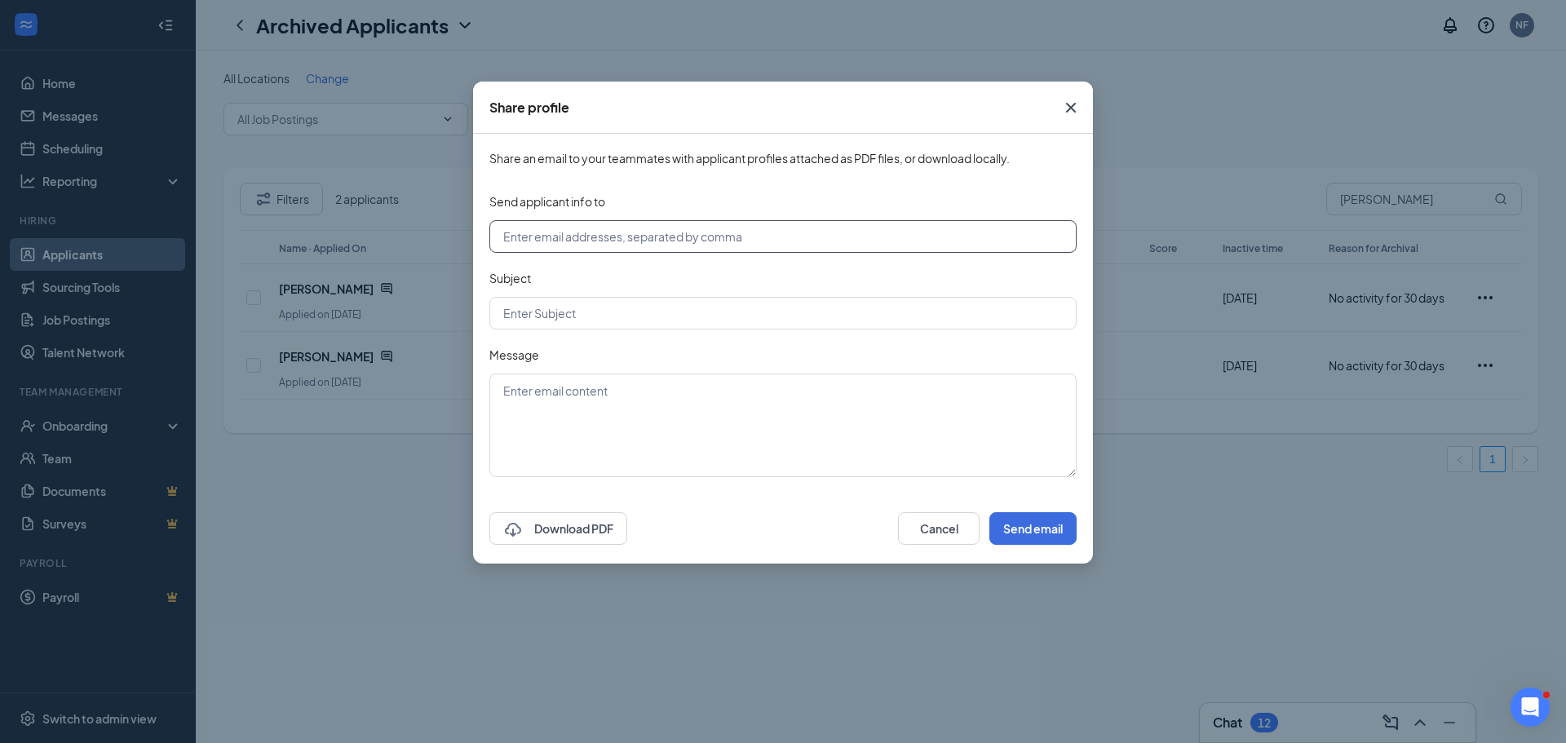
click at [502, 229] on input "text" at bounding box center [783, 236] width 587 height 33
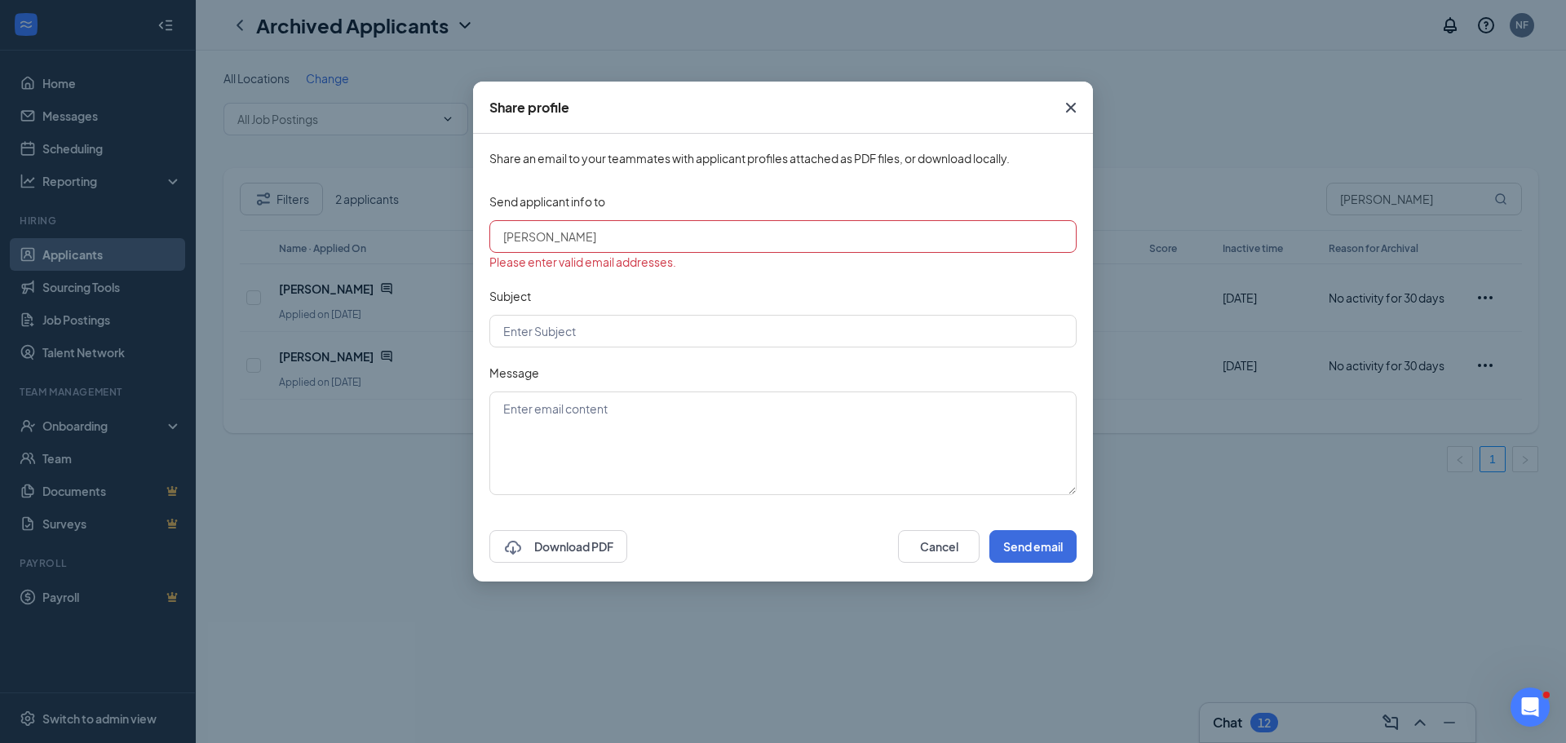
type input "[EMAIL_ADDRESS][DOMAIN_NAME]"
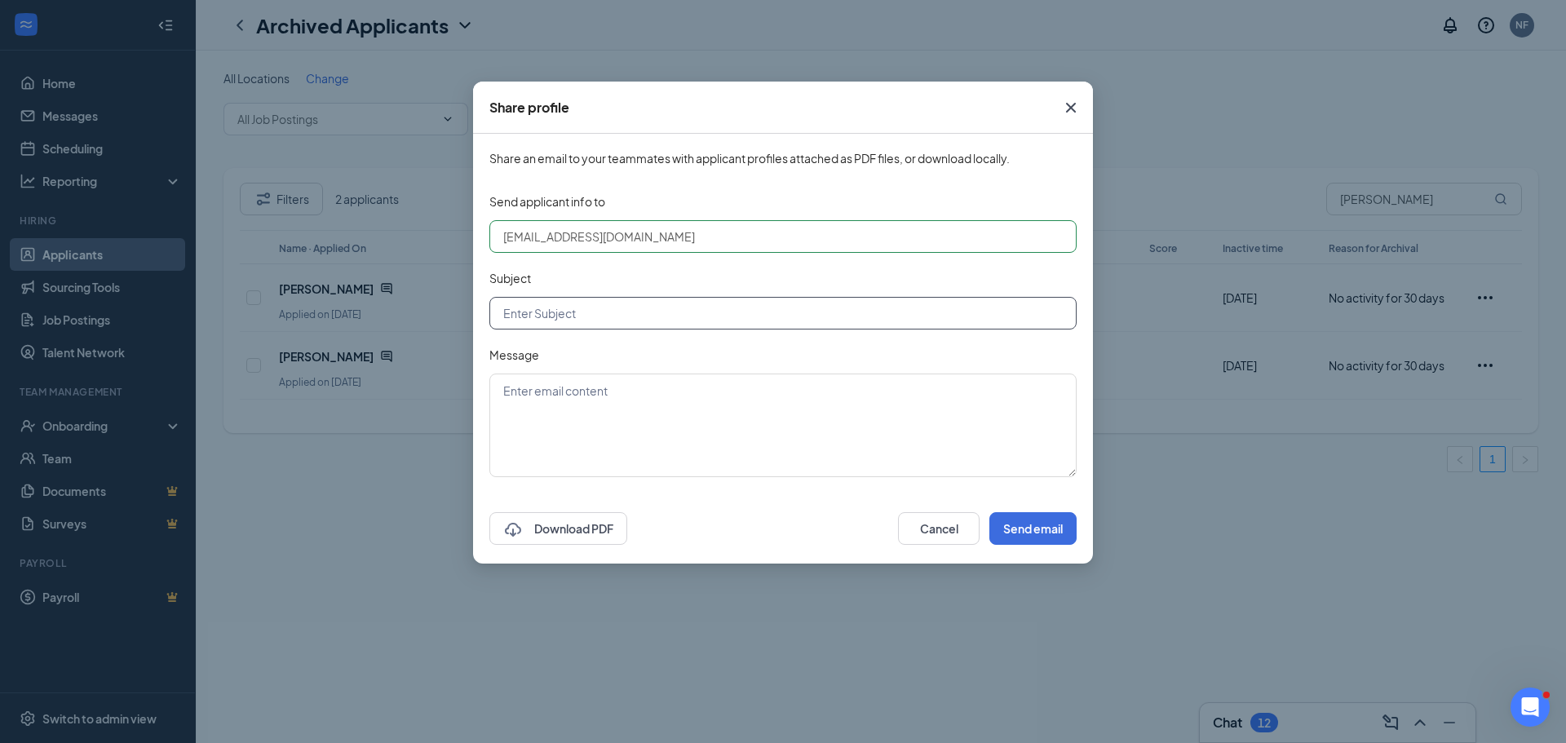
click at [519, 307] on input "text" at bounding box center [783, 313] width 587 height 33
type input "[PERSON_NAME]"
click at [505, 391] on textarea at bounding box center [783, 426] width 587 height 104
type textarea "[PERSON_NAME]"
click at [1043, 530] on button "Send email" at bounding box center [1033, 528] width 87 height 33
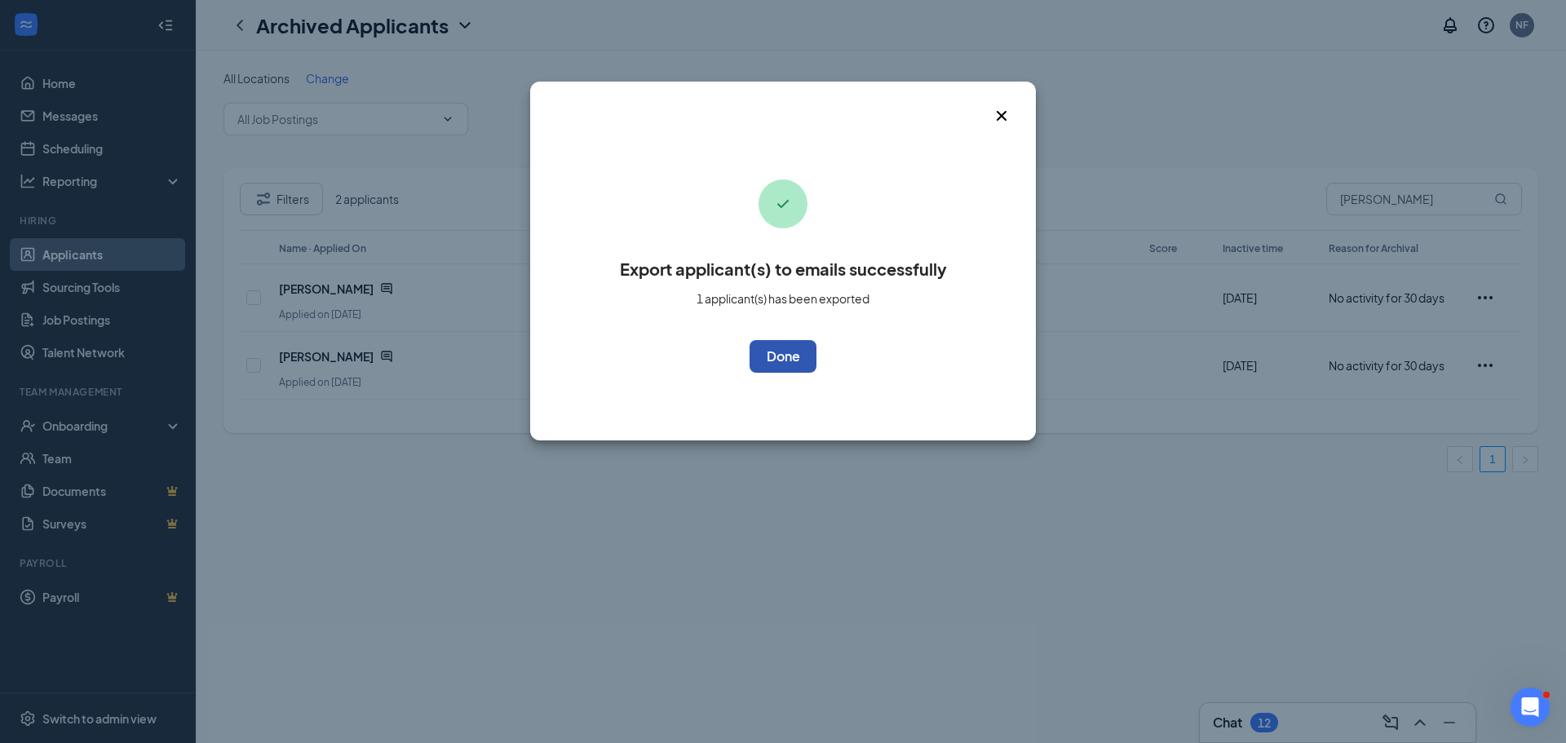
click at [782, 355] on button "OK" at bounding box center [783, 356] width 67 height 33
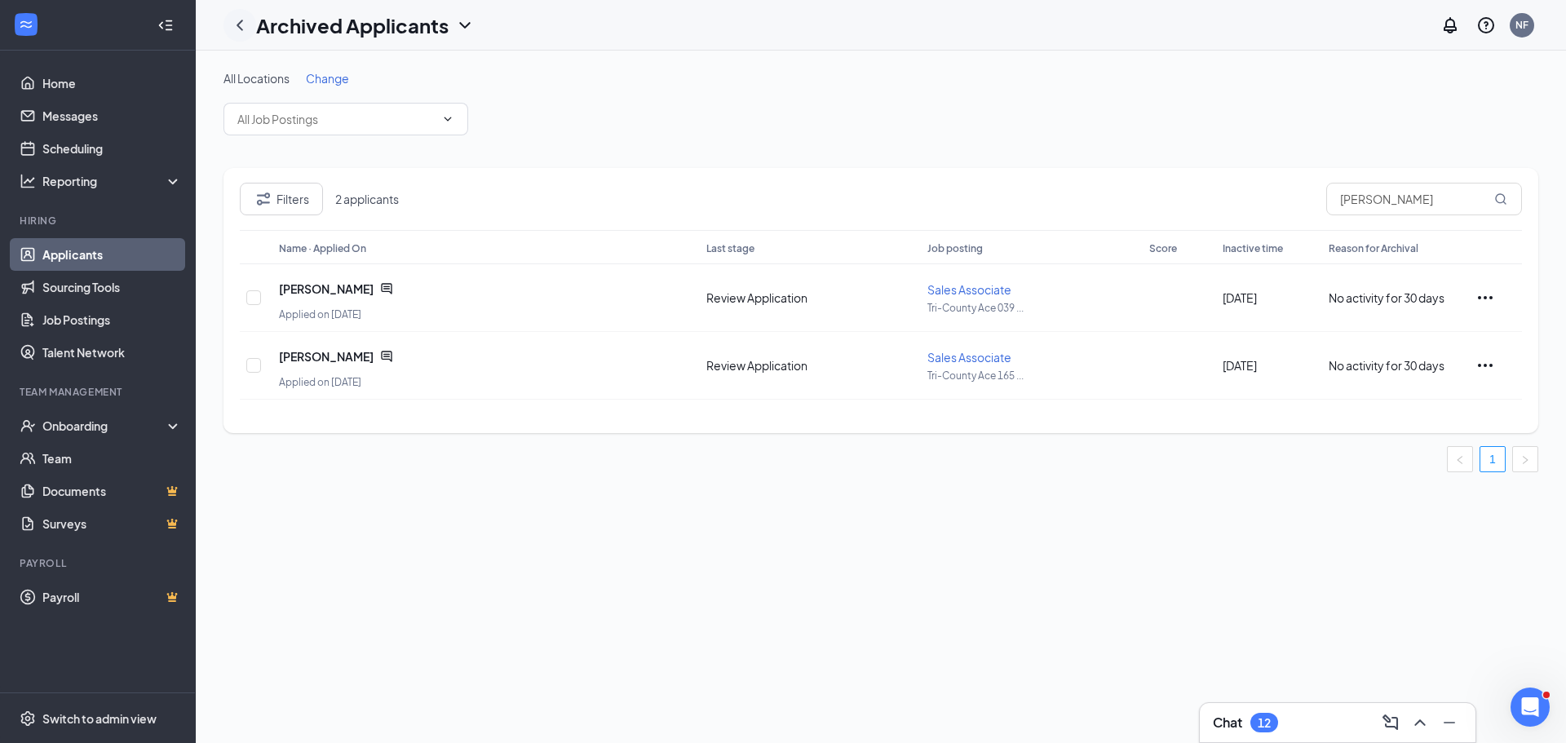
click at [240, 28] on icon "ChevronLeft" at bounding box center [240, 25] width 7 height 11
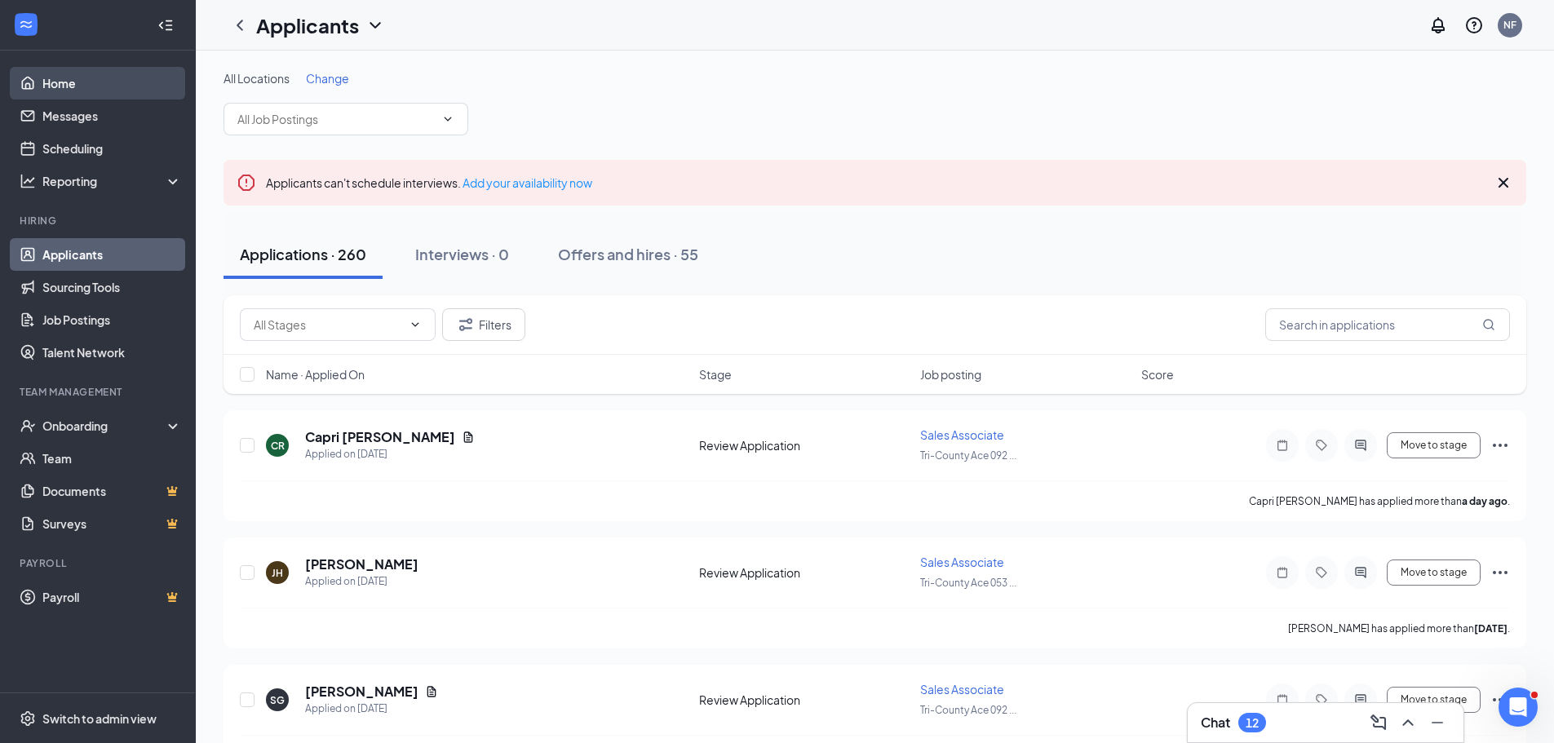
click at [80, 83] on link "Home" at bounding box center [112, 83] width 140 height 33
